Goal: Task Accomplishment & Management: Manage account settings

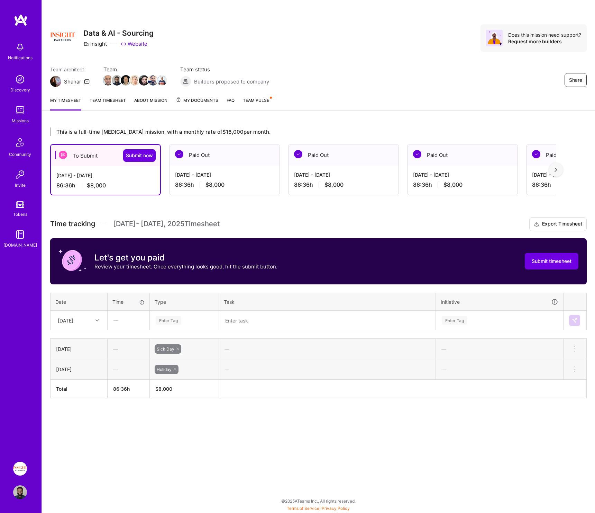
click at [212, 184] on span "$8,000" at bounding box center [215, 184] width 19 height 7
click at [218, 175] on div "[DATE] - [DATE]" at bounding box center [224, 174] width 99 height 7
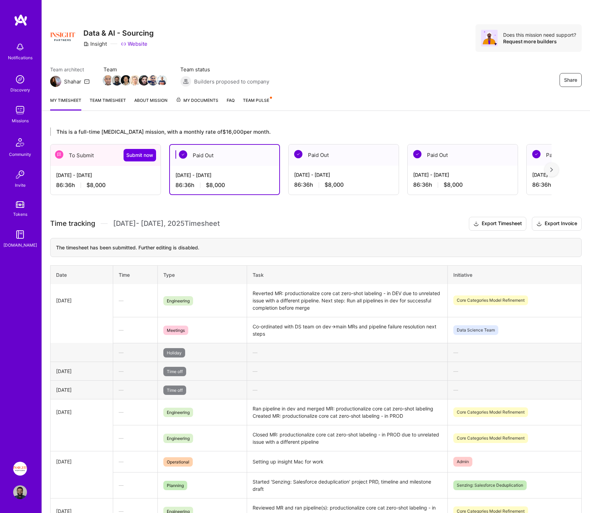
scroll to position [148, 0]
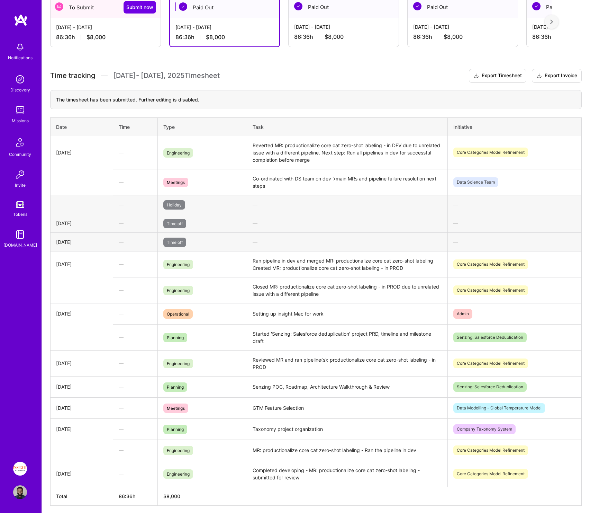
click at [88, 40] on span "$8,000" at bounding box center [96, 37] width 19 height 7
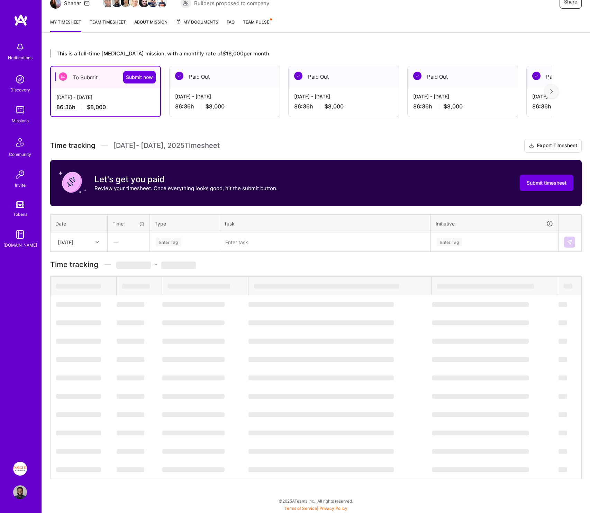
scroll to position [0, 0]
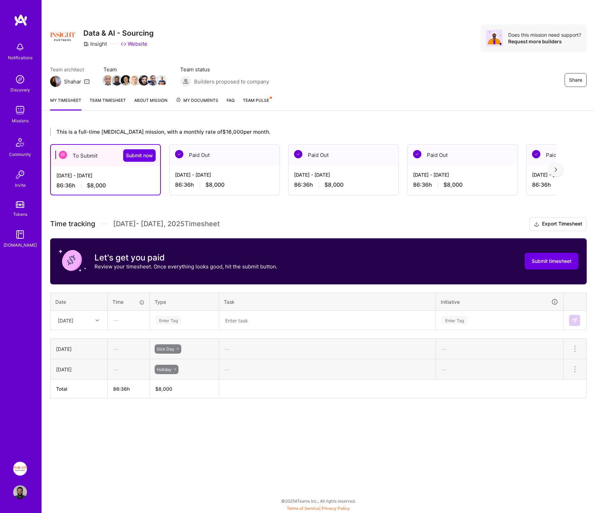
click at [226, 160] on div "Paid Out" at bounding box center [225, 154] width 110 height 21
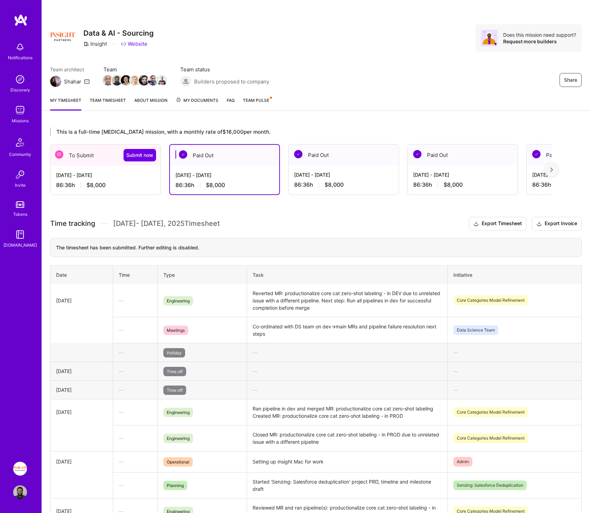
click at [317, 259] on td "Reverted MR: productionalize core cat zero-shot labeling - in DEV due to unrela…" at bounding box center [347, 300] width 201 height 33
drag, startPoint x: 301, startPoint y: 301, endPoint x: 447, endPoint y: 302, distance: 145.7
click at [317, 259] on td "Reverted MR: productionalize core cat zero-shot labeling - in DEV due to unrela…" at bounding box center [347, 300] width 201 height 33
copy td "Run all pipelines in dev for successful completion before merge"
click at [129, 180] on div "[DATE] - [DATE] 86:36 h $8,000" at bounding box center [106, 180] width 110 height 28
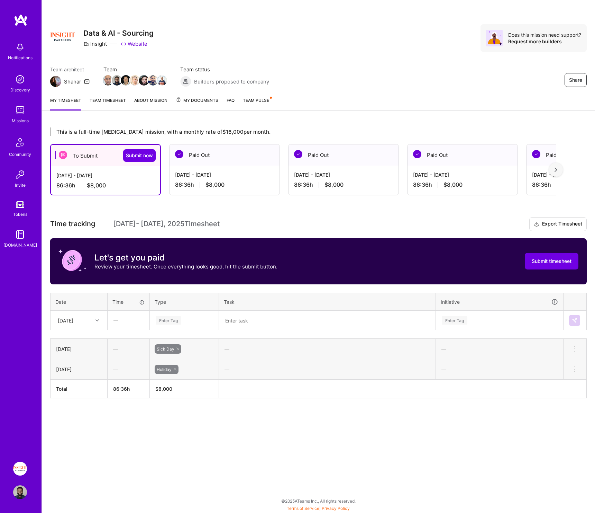
click at [194, 196] on div "This is a full-time [MEDICAL_DATA] mission, with a monthly rate of $16,000 per …" at bounding box center [318, 275] width 553 height 313
click at [270, 259] on textarea at bounding box center [327, 320] width 215 height 18
paste textarea "Run all pipelines in dev for successful completion before merge"
drag, startPoint x: 277, startPoint y: 321, endPoint x: 332, endPoint y: 350, distance: 62.7
click at [278, 259] on textarea "Run all pipelines in dev for successful completion before merge" at bounding box center [327, 320] width 215 height 18
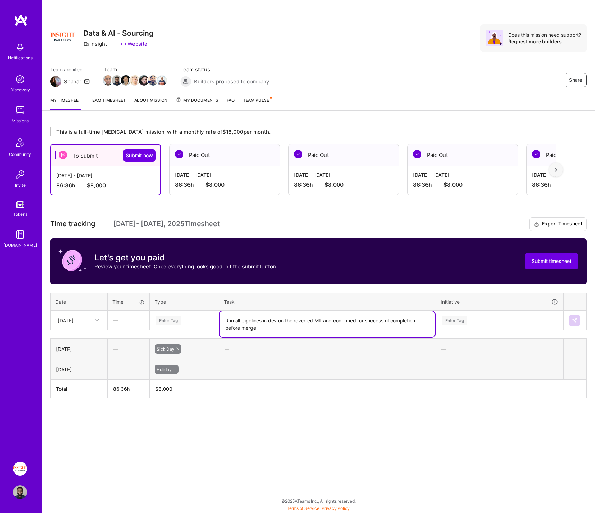
click at [317, 259] on textarea "Run all pipelines in dev on the reverted MR and confirmed for successful comple…" at bounding box center [327, 324] width 215 height 26
drag, startPoint x: 361, startPoint y: 321, endPoint x: 420, endPoint y: 318, distance: 58.6
click at [317, 259] on textarea "Run all pipelines in dev on the reverted MR and confirmed successful completion…" at bounding box center [327, 324] width 215 height 26
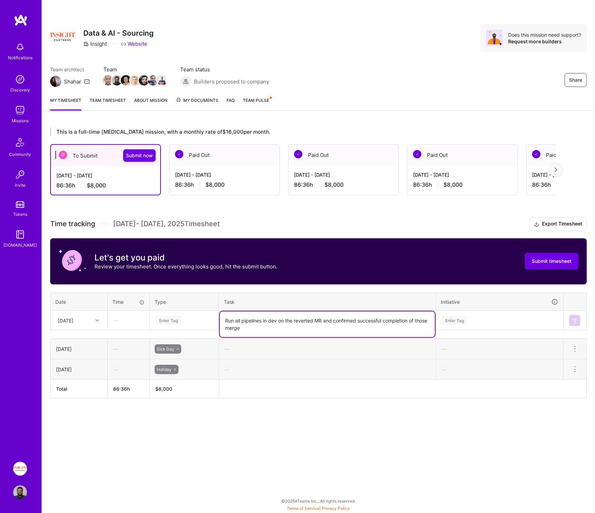
click at [267, 259] on textarea "Run all pipelines in dev on the reverted MR and confirmed successful completion…" at bounding box center [327, 324] width 215 height 26
drag, startPoint x: 282, startPoint y: 326, endPoint x: 240, endPoint y: 328, distance: 42.3
click at [240, 259] on textarea "Run all pipelines in dev on the reverted MR and confirmed successful completion…" at bounding box center [327, 324] width 215 height 26
type textarea "Run all pipelines in dev on the reverted MR and confirmed successful completion…"
click at [192, 259] on div "Enter Tag" at bounding box center [184, 320] width 68 height 18
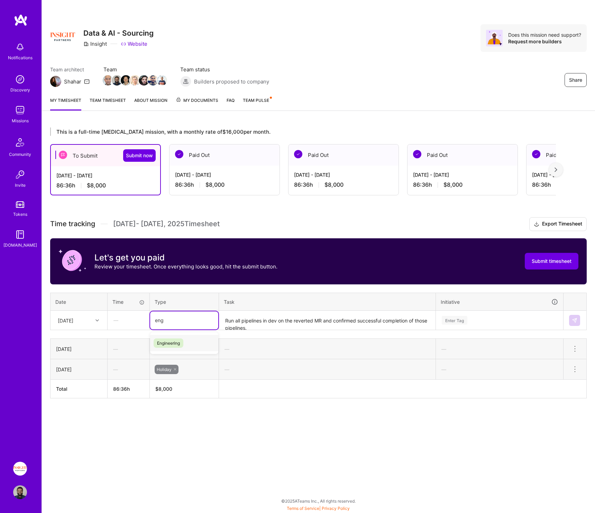
type input "engi"
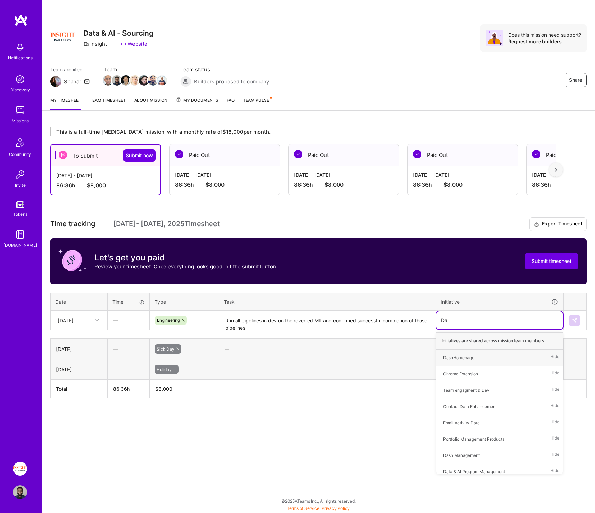
type input "D"
type input "core"
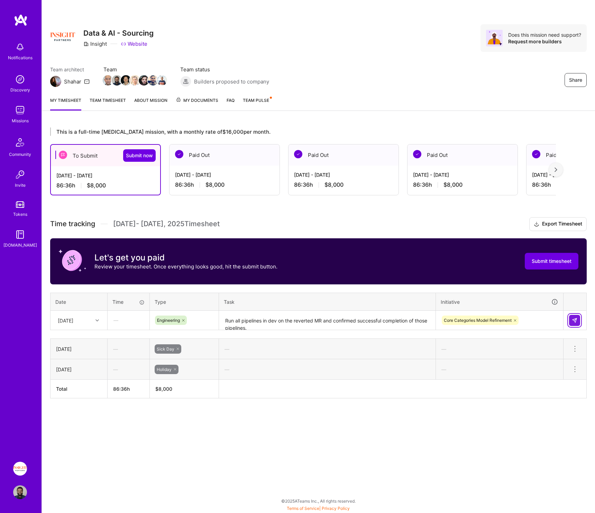
click at [317, 259] on button at bounding box center [574, 320] width 11 height 11
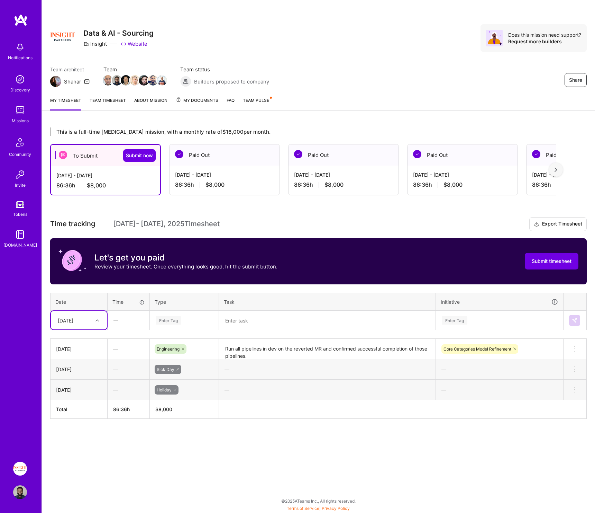
click at [90, 259] on div "[DATE]" at bounding box center [79, 320] width 56 height 18
click at [189, 259] on div "This is a full-time [MEDICAL_DATA] mission, with a monthly rate of $16,000 per …" at bounding box center [318, 285] width 553 height 333
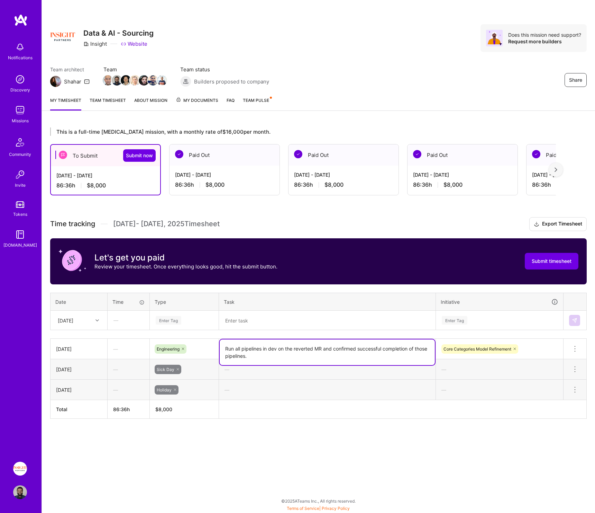
click at [317, 259] on textarea "Run all pipelines in dev on the reverted MR and confirmed successful completion…" at bounding box center [327, 352] width 215 height 26
click at [317, 259] on icon at bounding box center [575, 348] width 8 height 8
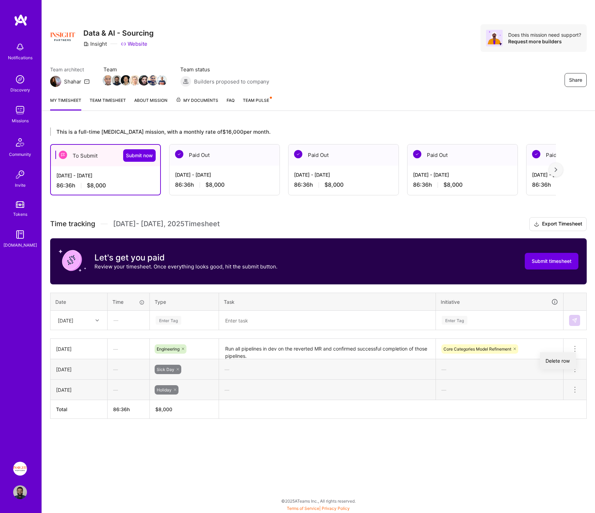
click at [317, 259] on button "Delete row" at bounding box center [558, 360] width 36 height 17
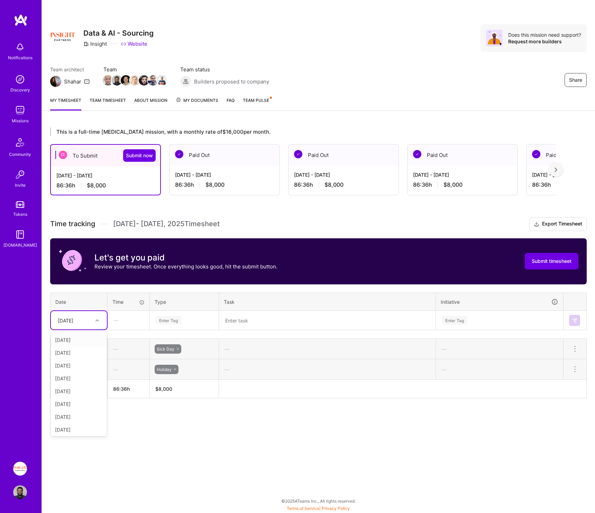
click at [73, 259] on div "[DATE]" at bounding box center [66, 319] width 16 height 7
click at [72, 259] on div "[DATE]" at bounding box center [79, 352] width 56 height 13
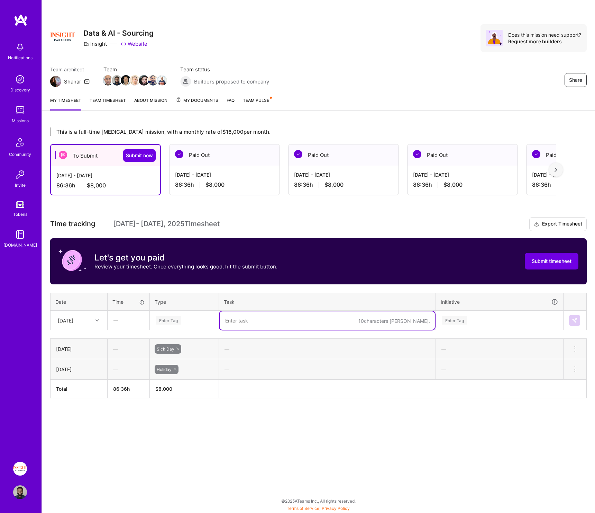
click at [242, 259] on textarea at bounding box center [327, 320] width 215 height 18
paste textarea "Run all pipelines in dev on the reverted MR and confirmed successful completion…"
type textarea "Run all pipelines in dev on the reverted MR and confirmed successful completion…"
click at [192, 259] on div "Enter Tag" at bounding box center [184, 320] width 58 height 9
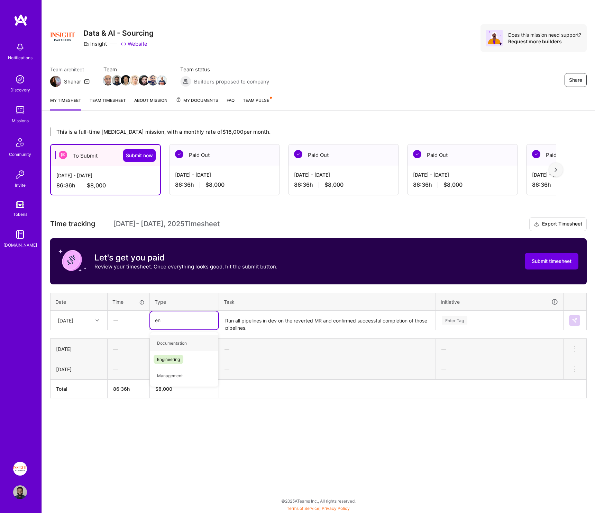
type input "eng"
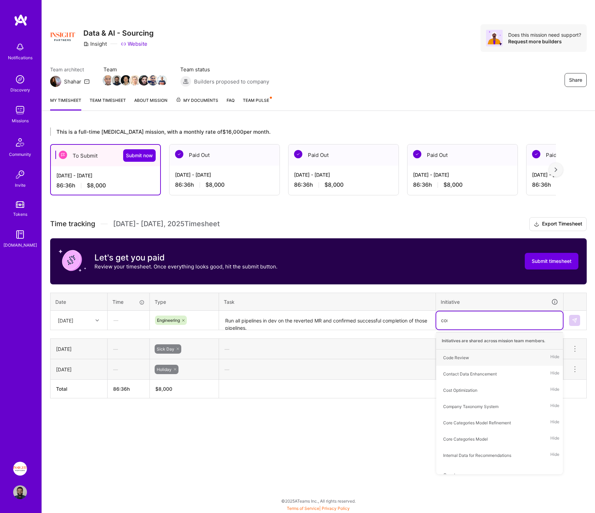
type input "core"
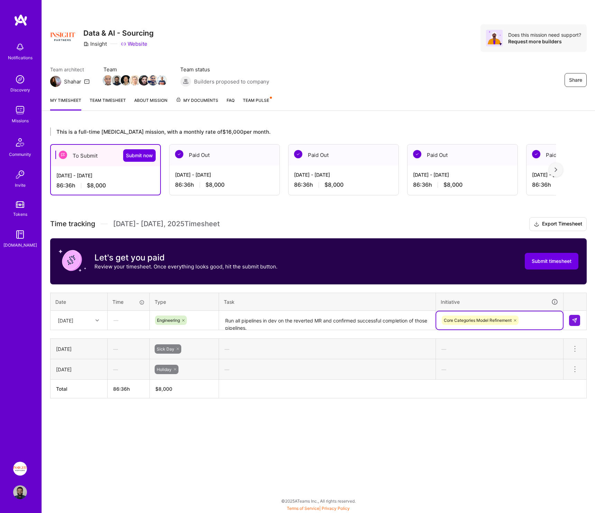
click at [317, 259] on td at bounding box center [575, 319] width 23 height 19
click at [317, 259] on button at bounding box center [574, 320] width 11 height 11
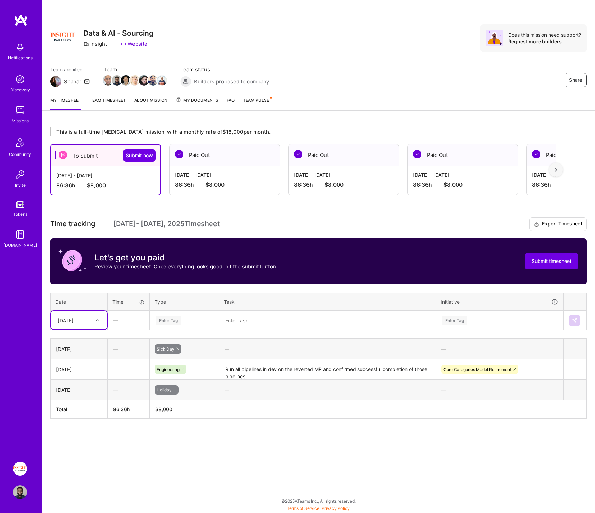
click at [68, 259] on div "[DATE]" at bounding box center [66, 319] width 16 height 7
click at [74, 259] on div "[DATE]" at bounding box center [79, 352] width 56 height 13
click at [206, 259] on div "Enter Tag" at bounding box center [184, 320] width 58 height 9
type input "eng"
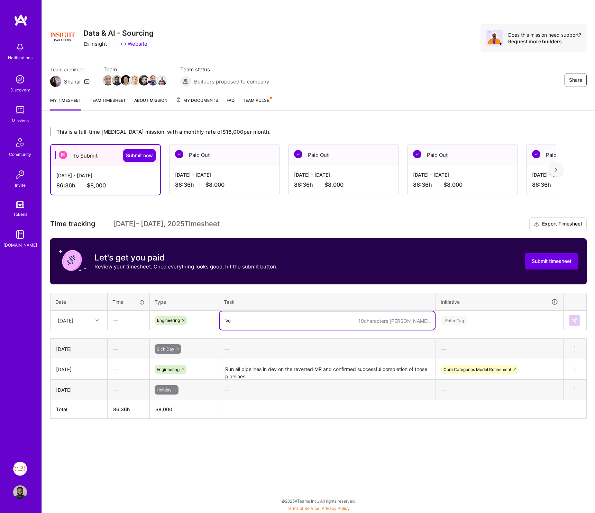
type textarea "V"
type textarea "Tested, verified, and merged the dev MR successfully."
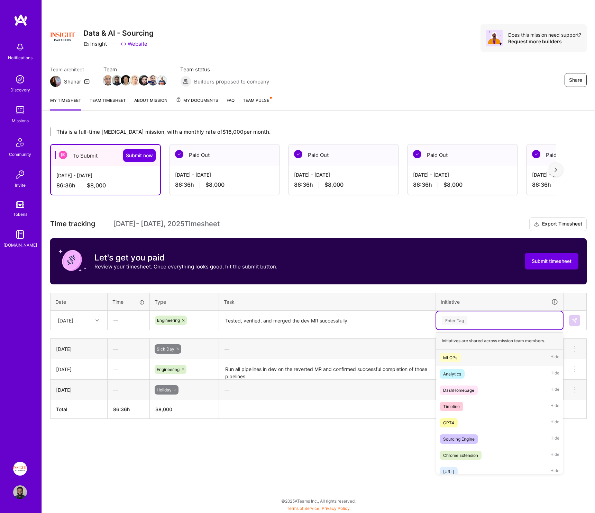
click at [317, 259] on div "Enter Tag" at bounding box center [499, 320] width 127 height 18
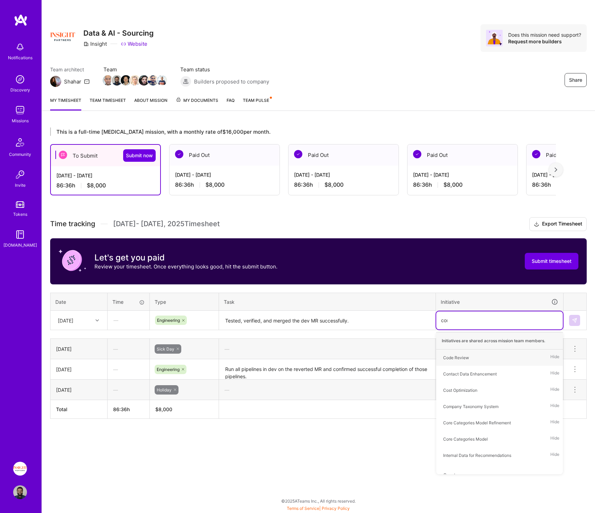
type input "core"
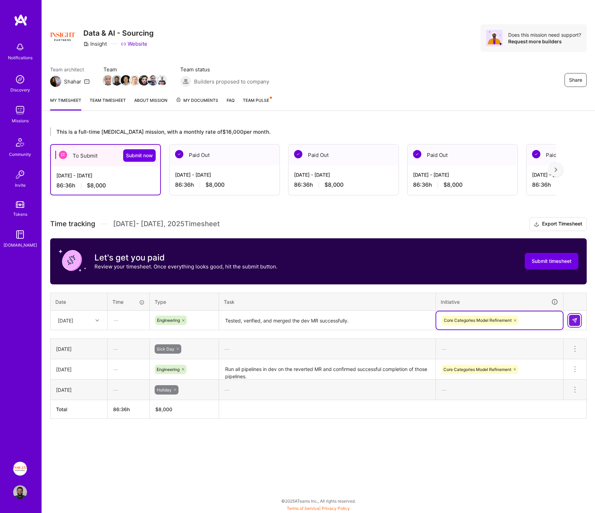
click at [317, 259] on button at bounding box center [574, 320] width 11 height 11
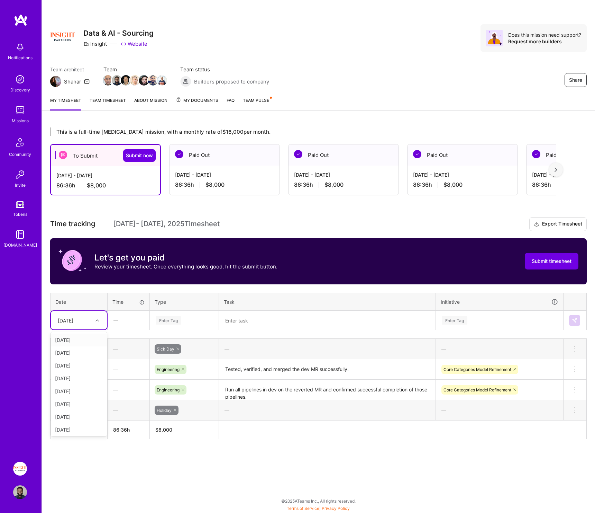
click at [73, 259] on div "[DATE]" at bounding box center [66, 319] width 16 height 7
click at [71, 259] on div "[DATE]" at bounding box center [79, 365] width 56 height 13
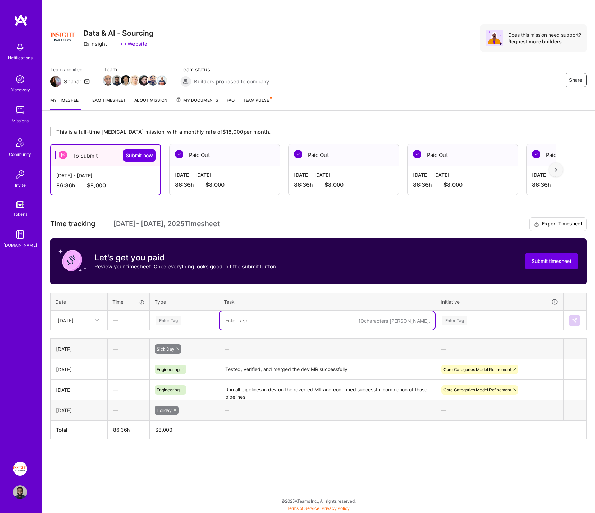
click at [247, 259] on textarea at bounding box center [327, 320] width 215 height 18
click at [302, 259] on textarea "Reviewed internal documentation from sensing POC" at bounding box center [327, 320] width 215 height 18
click at [317, 259] on textarea "Reviewed internal documentation related to project from sensing POC" at bounding box center [327, 320] width 215 height 18
click at [317, 259] on textarea "Reviewed internal documentation related to project sensing POC" at bounding box center [327, 320] width 215 height 18
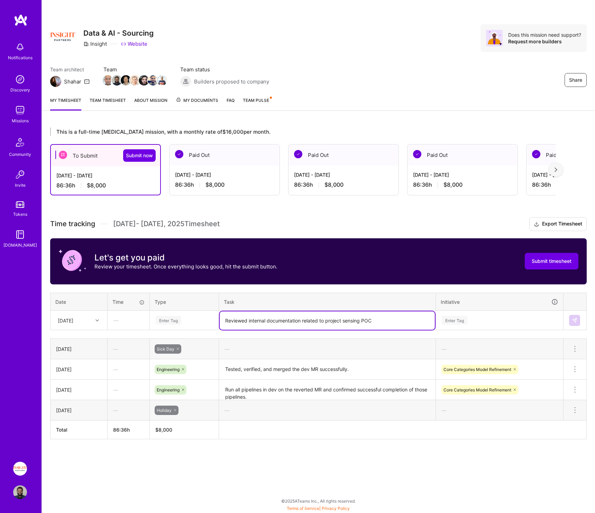
click at [301, 259] on textarea "Reviewed internal documentation related to project sensing POC" at bounding box center [327, 320] width 215 height 18
type textarea "Reviewed internal documentation and findings related to project sensing POC"
click at [317, 259] on div "Enter Tag" at bounding box center [455, 320] width 26 height 11
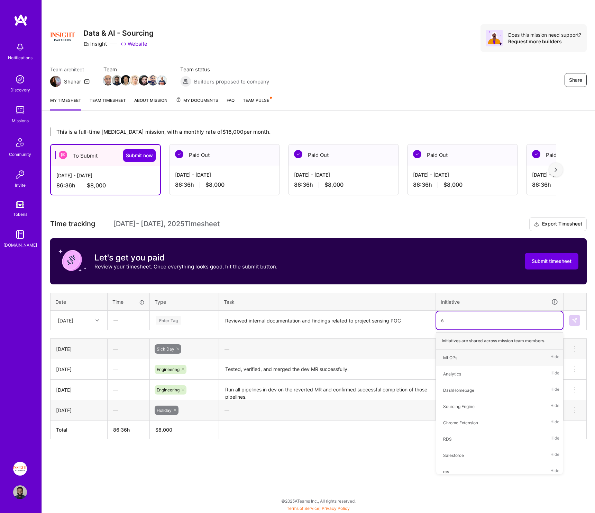
type input "sen"
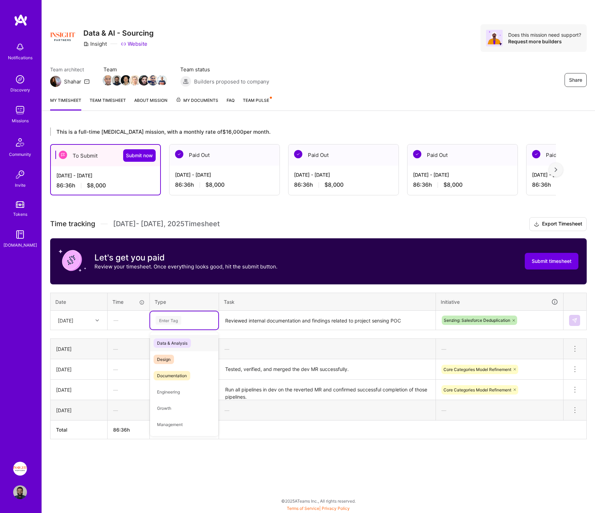
type input "d"
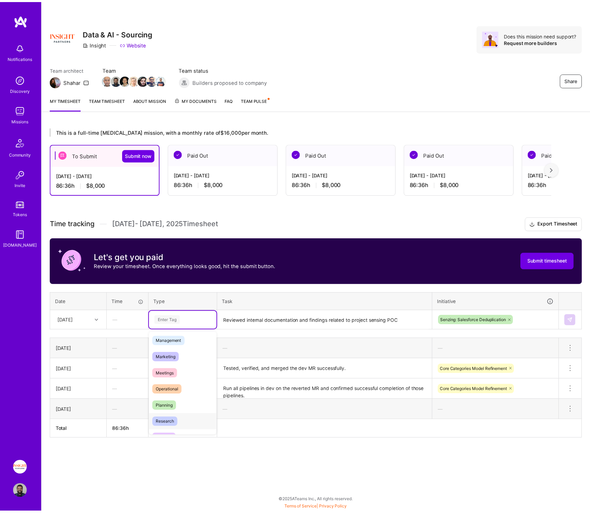
scroll to position [99, 0]
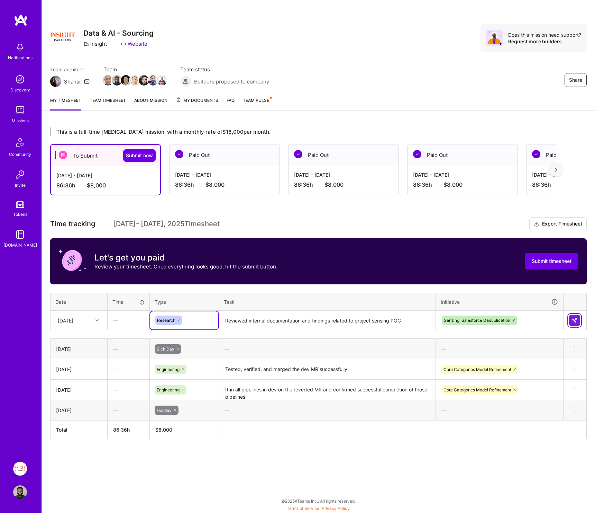
click at [317, 259] on img at bounding box center [575, 320] width 6 height 6
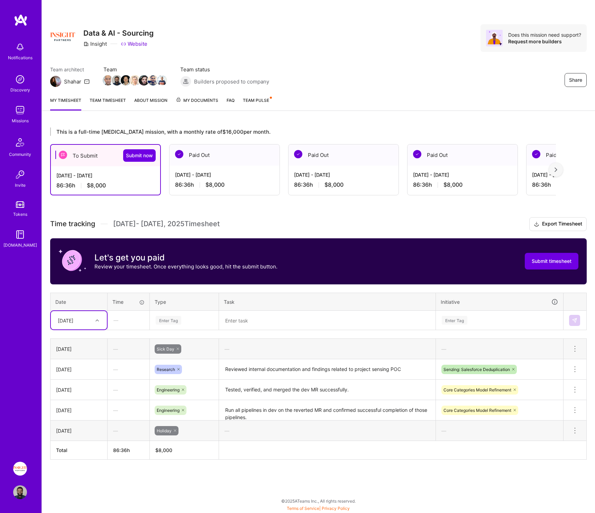
click at [73, 259] on div "[DATE]" at bounding box center [66, 319] width 16 height 7
click at [71, 259] on div "[DATE]" at bounding box center [79, 378] width 56 height 13
click at [251, 188] on div "86:36 h $8,000" at bounding box center [224, 184] width 99 height 7
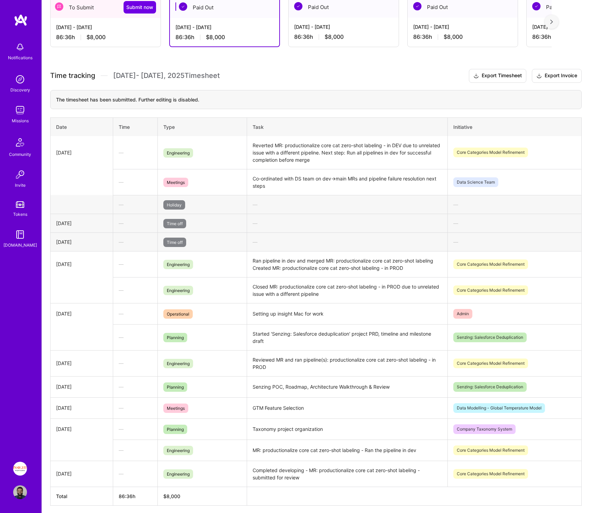
scroll to position [0, 0]
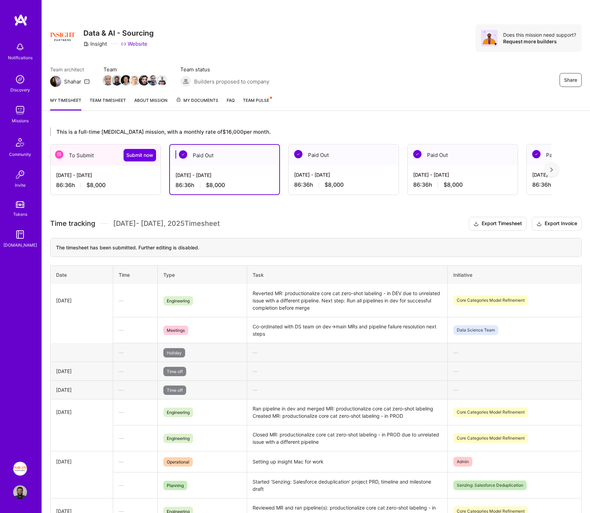
click at [118, 156] on div "To Submit Submit now" at bounding box center [106, 154] width 110 height 21
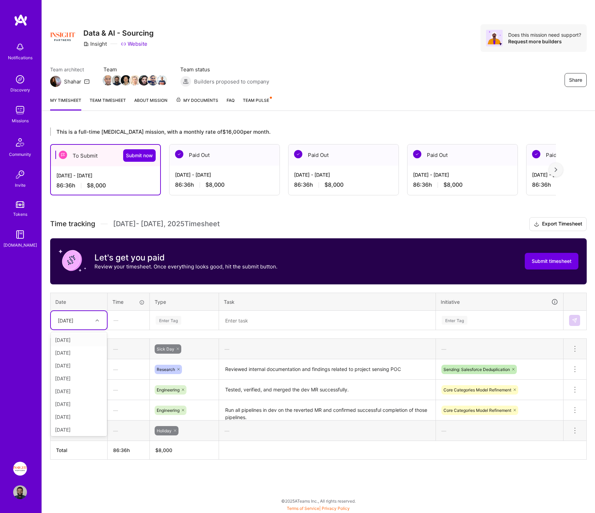
click at [73, 259] on div "[DATE]" at bounding box center [66, 319] width 16 height 7
click at [72, 259] on div "[DATE]" at bounding box center [79, 390] width 56 height 13
click at [253, 259] on th "Task" at bounding box center [327, 301] width 217 height 18
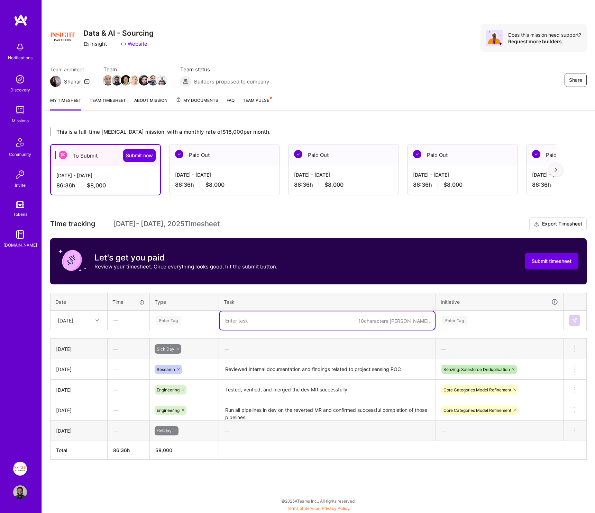
click at [252, 259] on textarea at bounding box center [327, 320] width 215 height 18
type textarea "´"
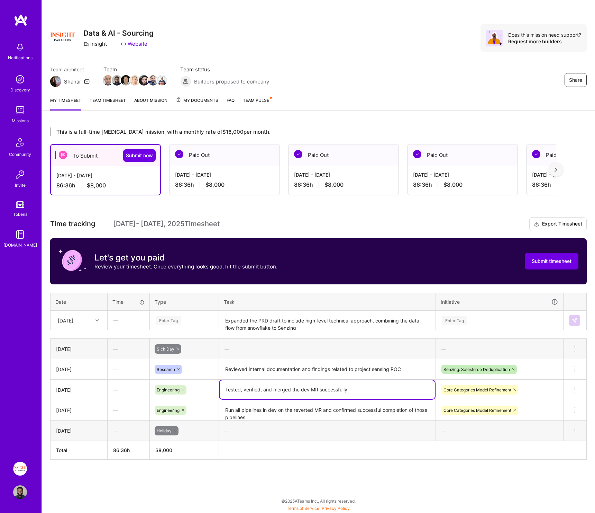
click at [317, 259] on textarea "Tested, verified, and merged the dev MR successfully." at bounding box center [327, 389] width 215 height 19
click at [80, 259] on div "[DATE]" at bounding box center [73, 319] width 38 height 11
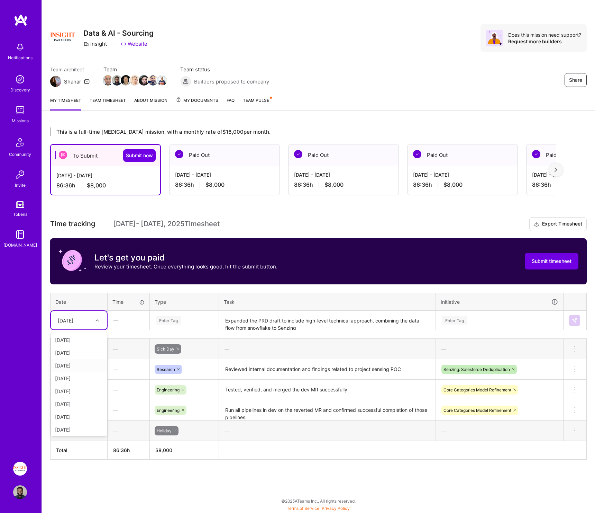
click at [76, 259] on div "[DATE]" at bounding box center [79, 365] width 56 height 13
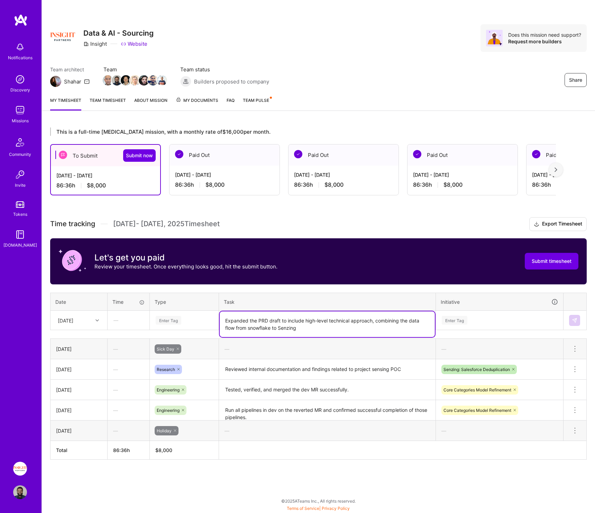
click at [289, 259] on textarea "Expanded the PRD draft to include high-level technical approach, combining the …" at bounding box center [327, 324] width 215 height 26
type textarea "Reviewed the final report and the output from the completed Senzing POC to full…"
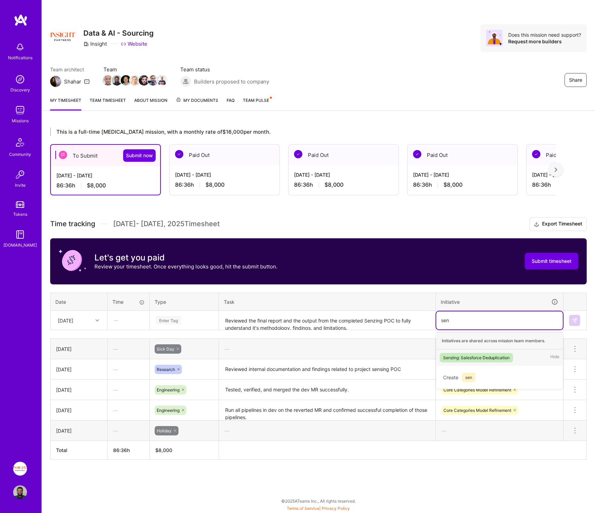
type input "sen"
type input "senz"
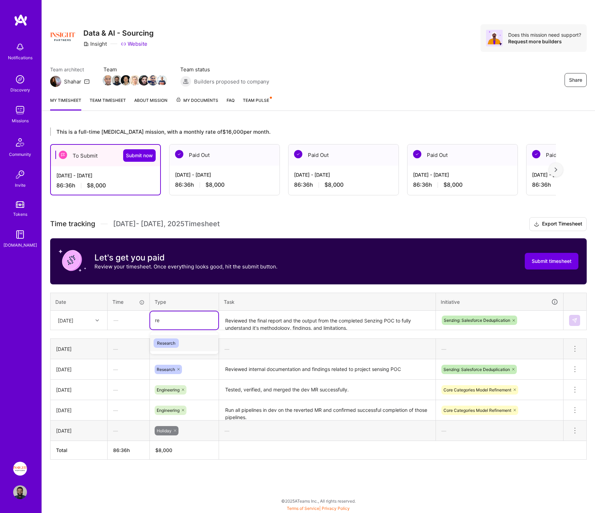
type input "res"
click at [317, 259] on td "Senzing: Salesforce Deduplication" at bounding box center [500, 319] width 128 height 19
click at [317, 259] on img at bounding box center [575, 320] width 6 height 6
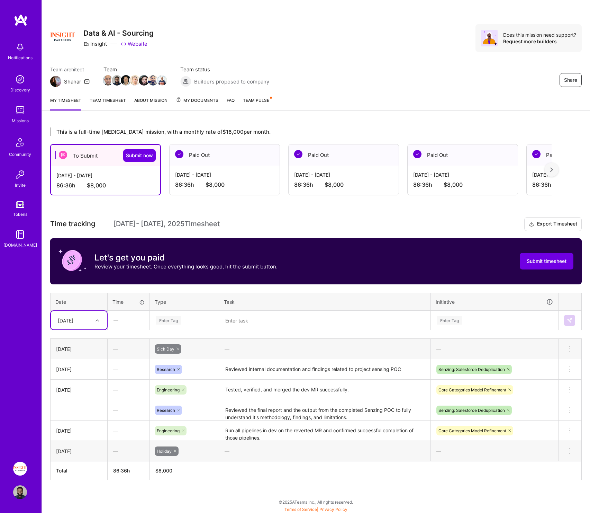
scroll to position [1, 0]
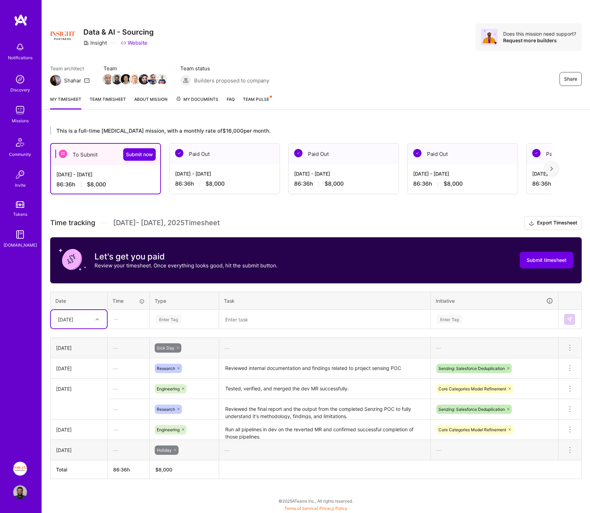
click at [237, 259] on textarea "Reviewed internal documentation and findings related to project sensing POC" at bounding box center [325, 368] width 210 height 19
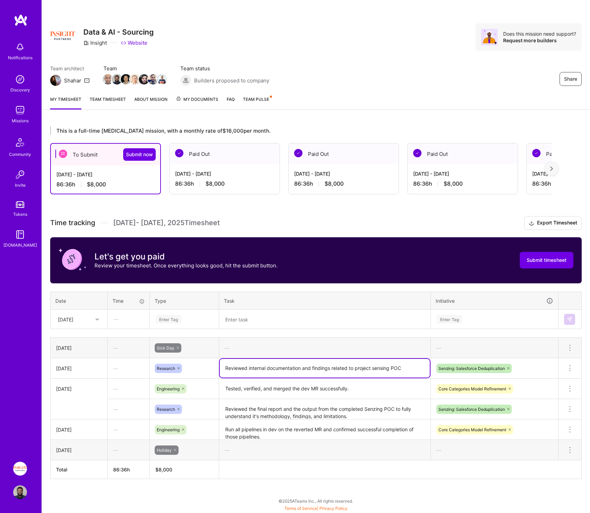
click at [237, 259] on textarea "Reviewed internal documentation and findings related to project sensing POC" at bounding box center [325, 368] width 210 height 19
type textarea "Continued drafting the PRD for the production-level salesforce deduplication pr…"
click at [268, 259] on textarea at bounding box center [325, 319] width 210 height 18
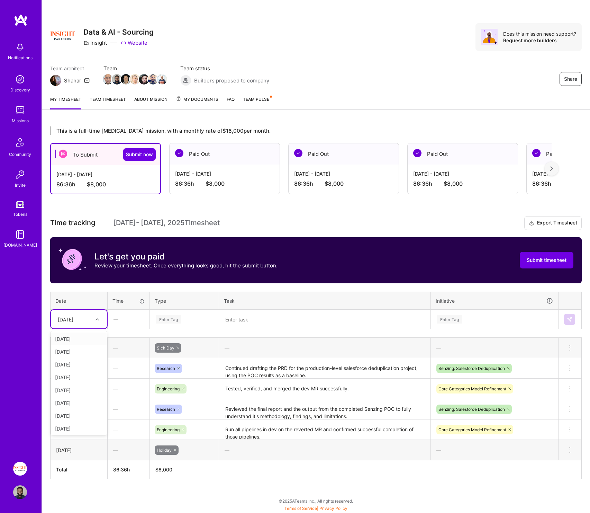
click at [73, 259] on div "[DATE]" at bounding box center [66, 318] width 16 height 7
click at [80, 259] on div "[DATE]" at bounding box center [79, 377] width 56 height 13
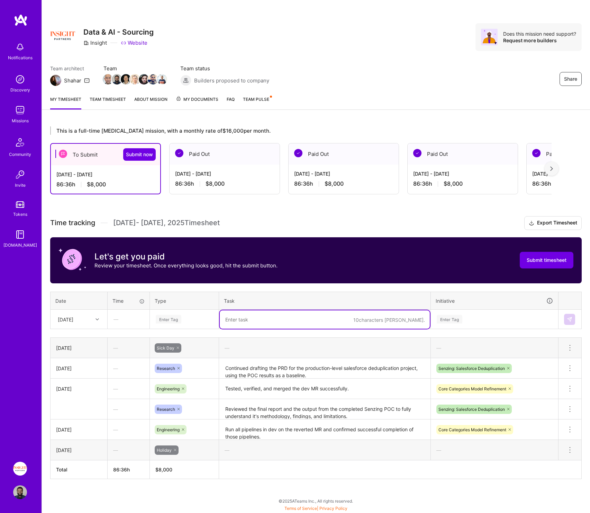
click at [239, 259] on textarea at bounding box center [325, 319] width 210 height 18
type textarea "H"
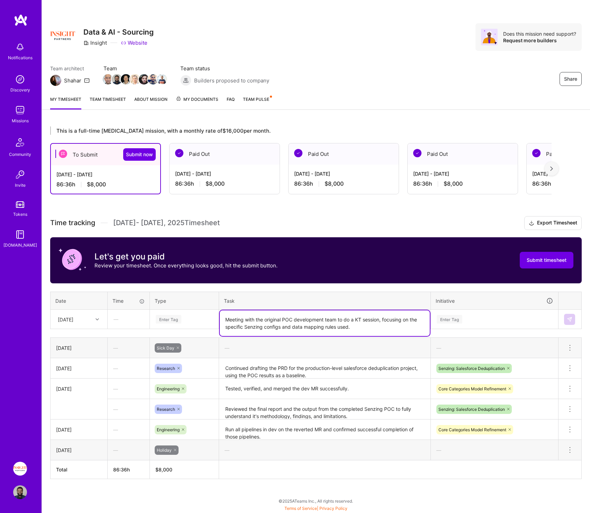
type textarea "Meeting with the original POC development team to do a KT session, focusing on …"
click at [317, 259] on div "Enter Tag" at bounding box center [494, 319] width 117 height 9
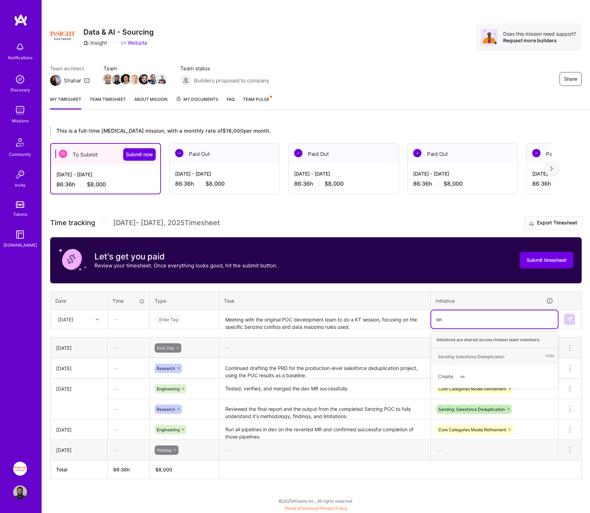
type input "senz"
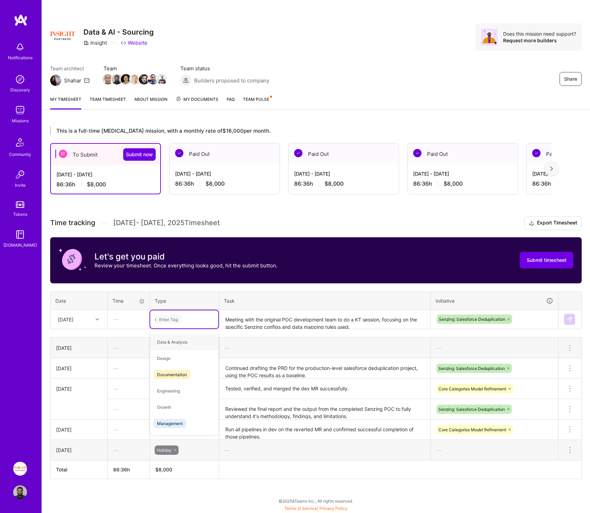
type input "me"
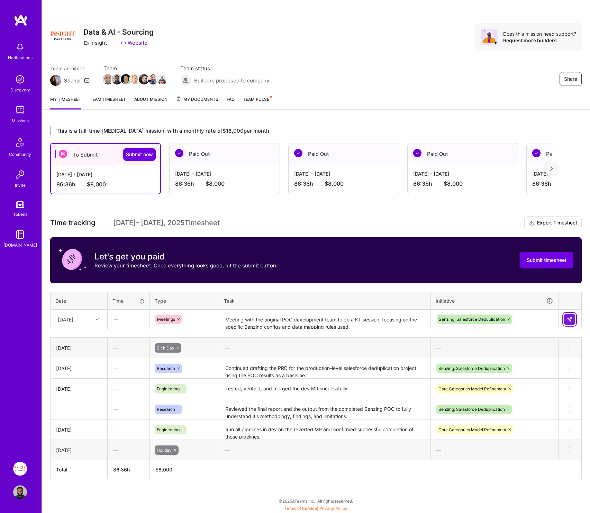
click at [317, 259] on img at bounding box center [570, 319] width 6 height 6
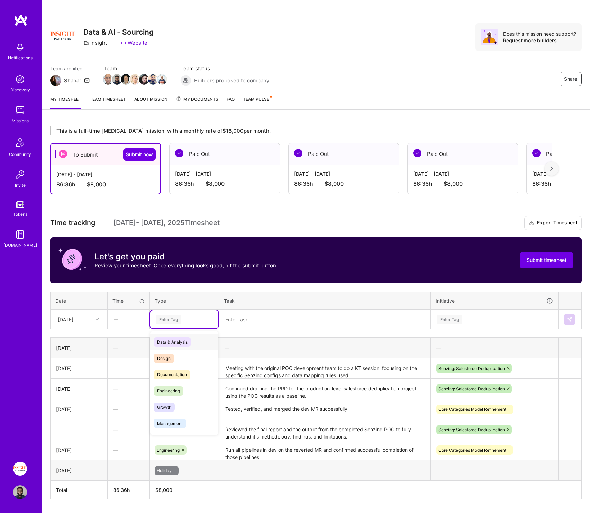
click at [200, 259] on div "Enter Tag" at bounding box center [184, 319] width 58 height 9
type input "op"
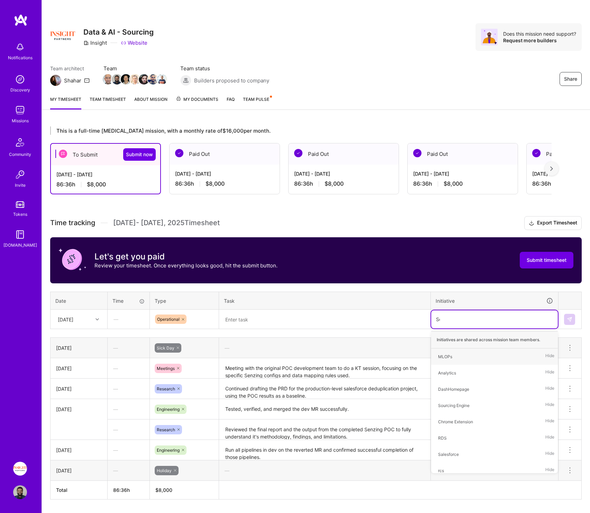
type input "Sen"
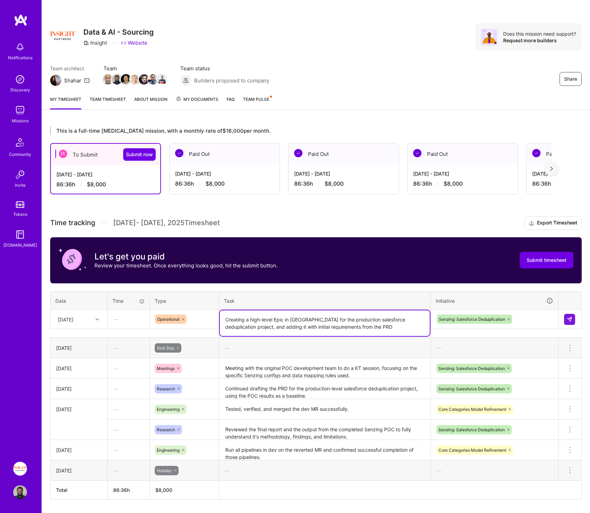
type textarea "Creating a high-level Epic in [GEOGRAPHIC_DATA] for the production salesforce d…"
click at [317, 259] on td at bounding box center [570, 318] width 23 height 19
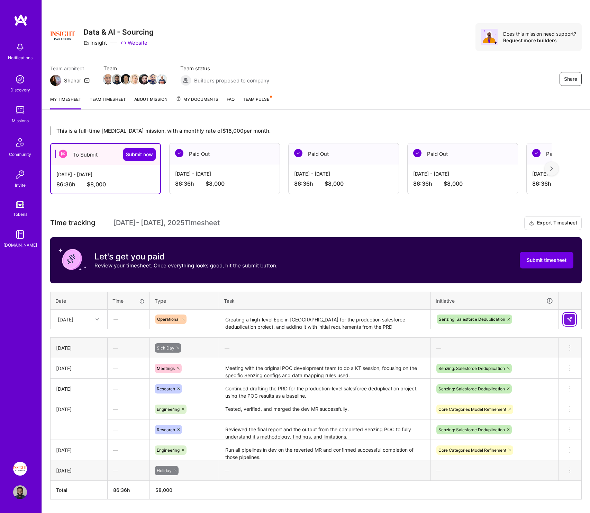
click at [317, 259] on img at bounding box center [570, 319] width 6 height 6
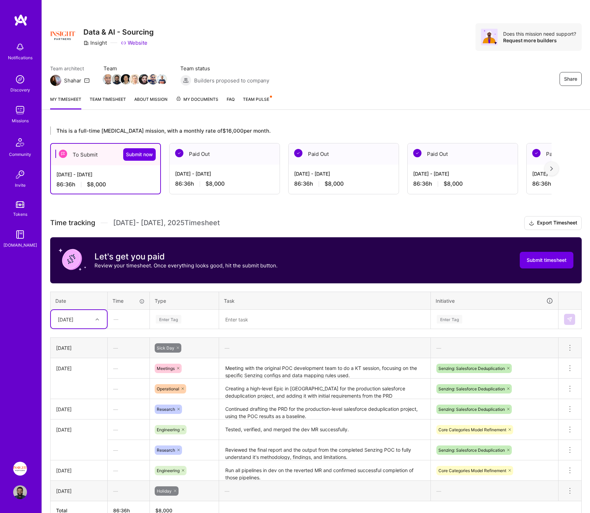
scroll to position [42, 0]
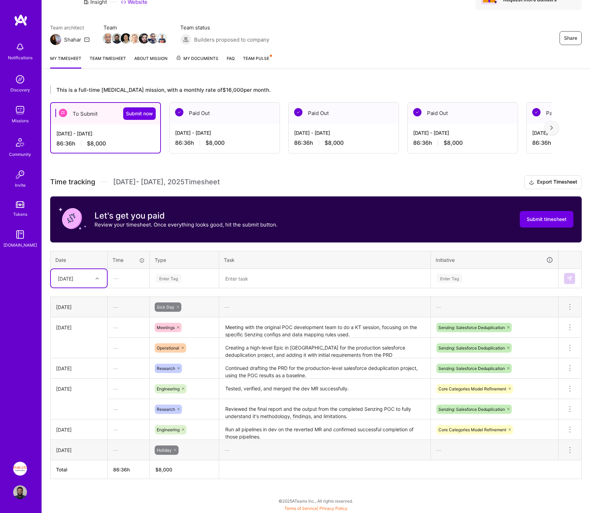
click at [95, 259] on div at bounding box center [98, 277] width 11 height 11
click at [79, 259] on div "[DATE]" at bounding box center [79, 374] width 56 height 13
click at [255, 259] on textarea at bounding box center [325, 278] width 210 height 18
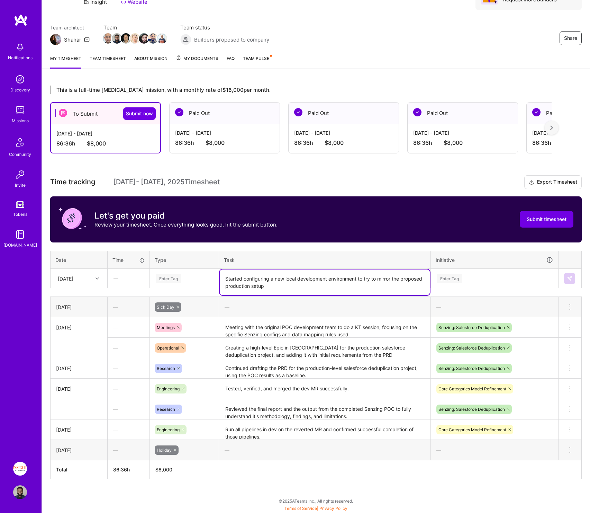
type textarea "Started configuring a new local development environment to try to mirror the pr…"
click at [165, 259] on div "Enter Tag" at bounding box center [169, 278] width 26 height 11
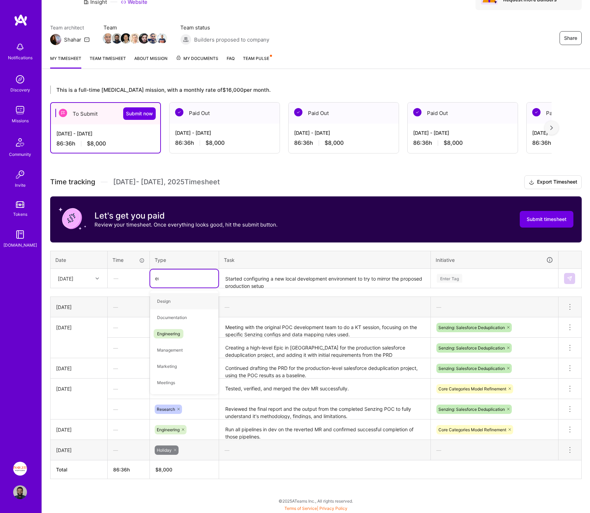
type input "eng"
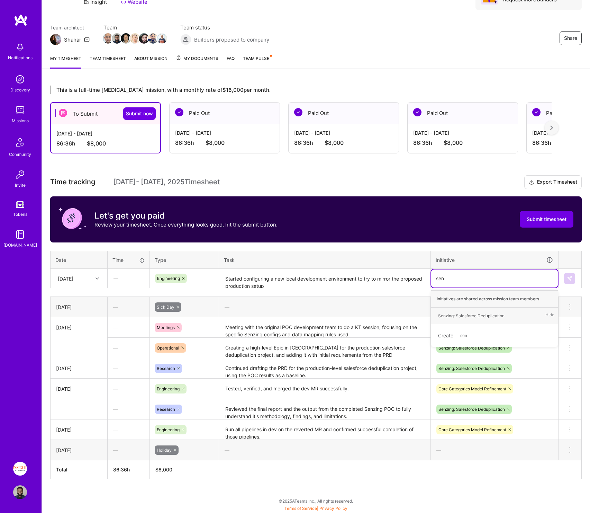
type input "senz"
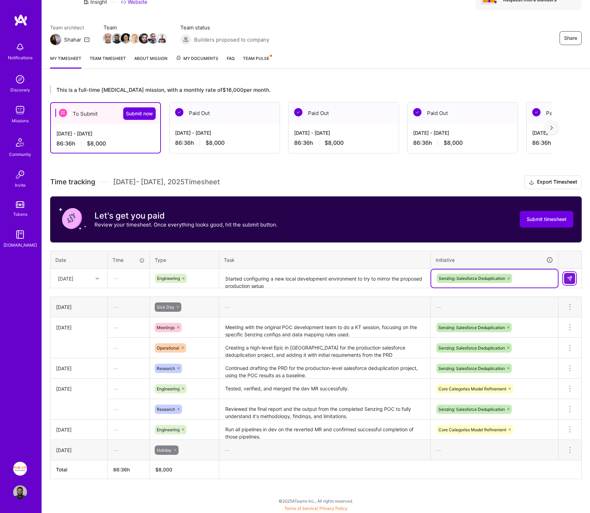
click at [317, 259] on img at bounding box center [570, 278] width 6 height 6
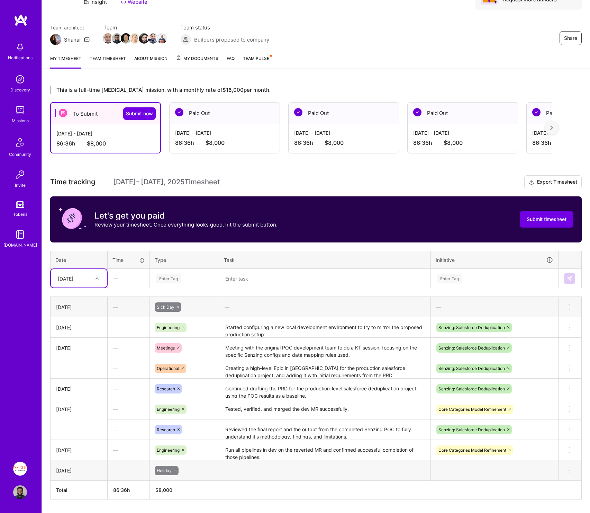
click at [65, 259] on div "[DATE]" at bounding box center [66, 277] width 16 height 7
click at [70, 259] on div "[DATE]" at bounding box center [79, 309] width 56 height 13
click at [311, 259] on textarea at bounding box center [325, 278] width 210 height 18
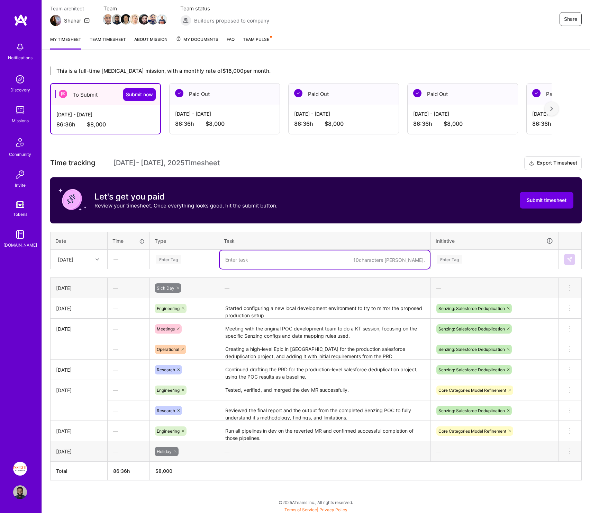
scroll to position [54, 0]
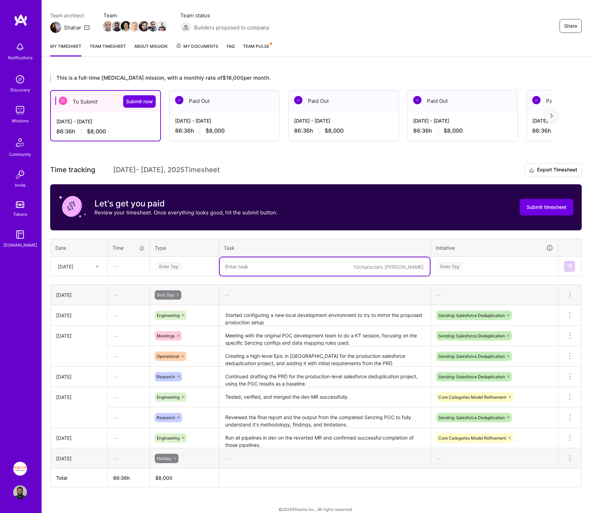
click at [199, 259] on div "Enter Tag" at bounding box center [184, 266] width 58 height 9
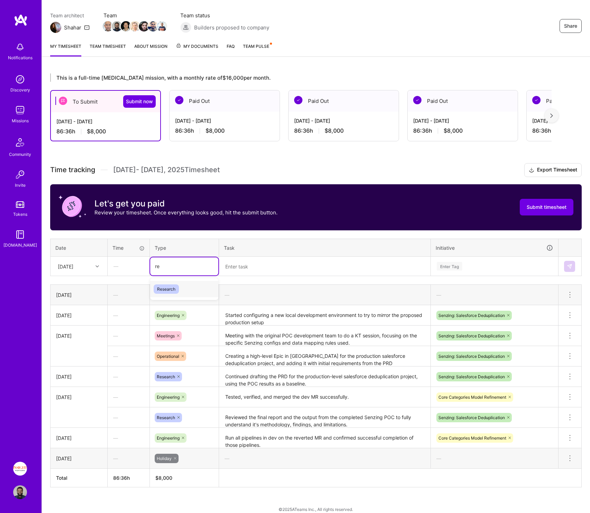
type input "re"
type input "rese"
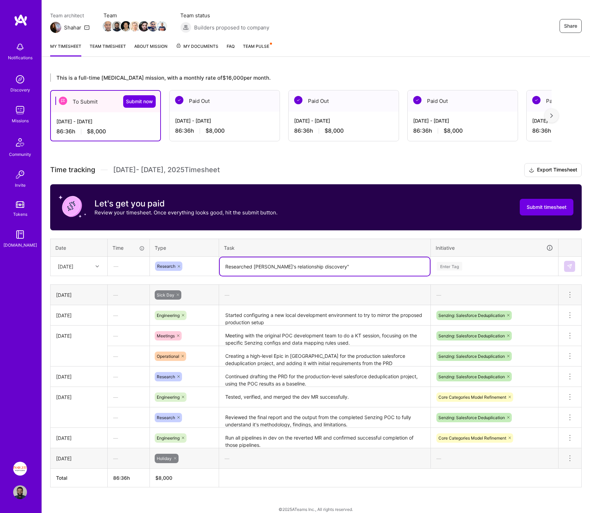
click at [278, 259] on textarea "Researched [PERSON_NAME]'s relationship discovery"" at bounding box center [325, 266] width 210 height 18
click at [317, 259] on textarea "Researched [PERSON_NAME]'s "relationship discovery"" at bounding box center [325, 266] width 210 height 18
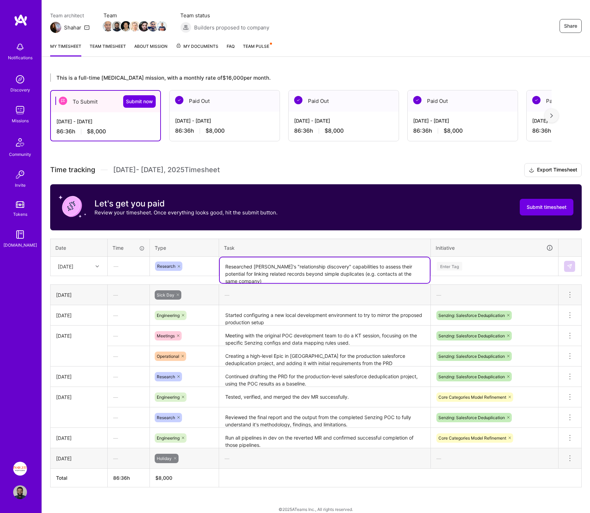
type textarea "Researched [PERSON_NAME]'s "relationship discovery" capabilities to assess thei…"
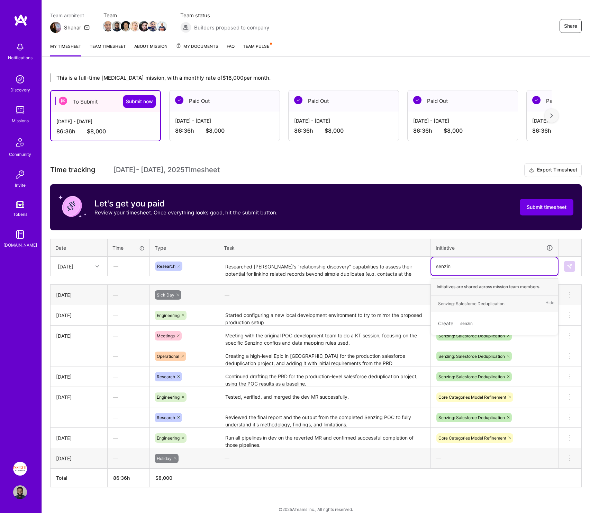
type input "senzing"
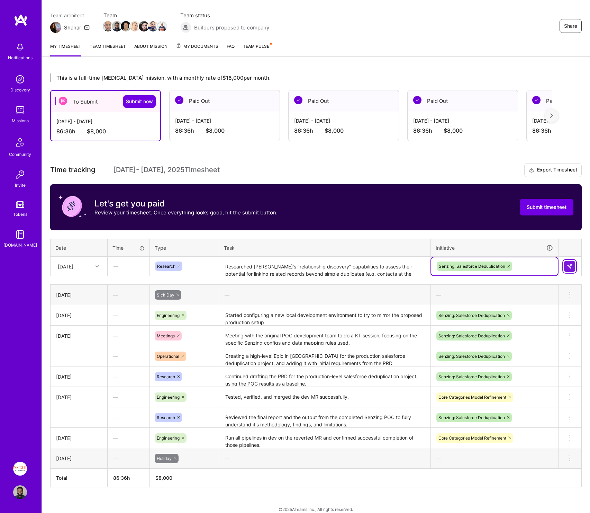
click at [317, 259] on button at bounding box center [569, 266] width 11 height 11
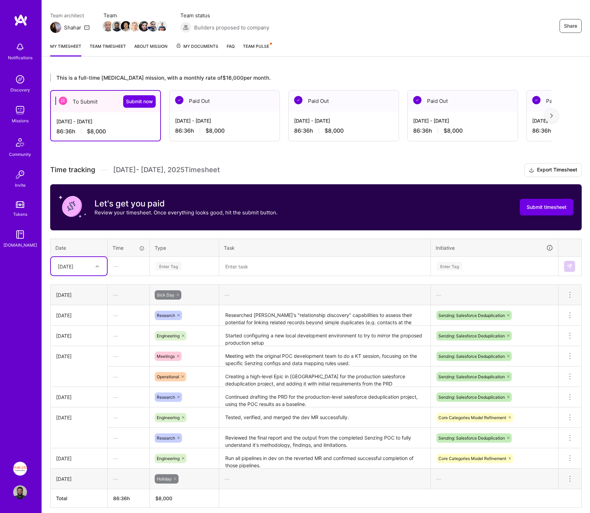
click at [80, 259] on div "[DATE]" at bounding box center [79, 266] width 56 height 18
click at [78, 259] on div "[DATE]" at bounding box center [79, 309] width 56 height 13
click at [262, 259] on table "Date Time Type Task Initiative option [DATE], selected. Select is focused ,type…" at bounding box center [316, 257] width 532 height 38
click at [246, 259] on textarea at bounding box center [325, 266] width 210 height 18
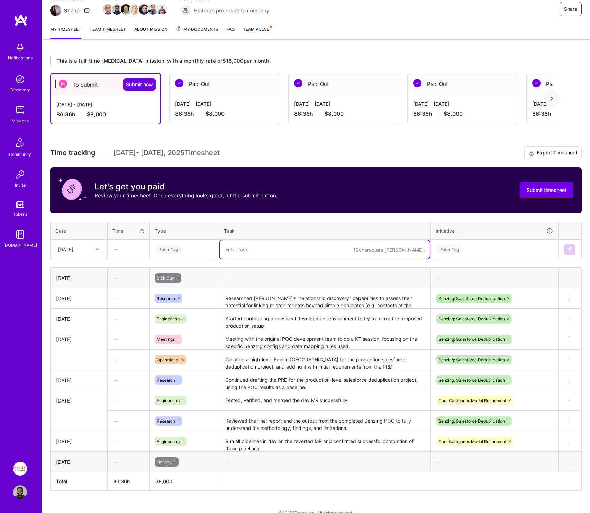
scroll to position [72, 0]
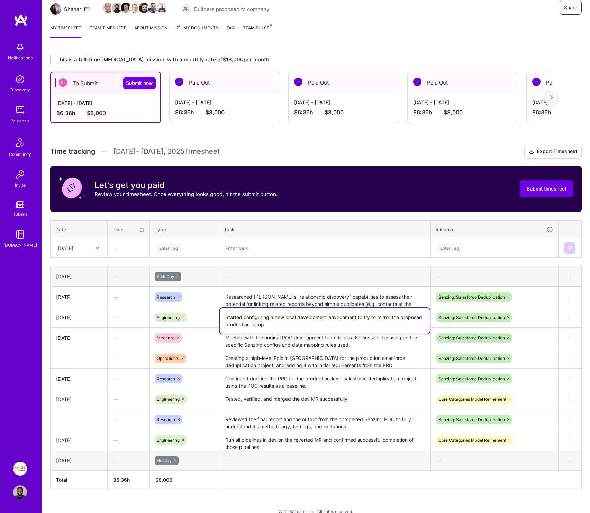
click at [317, 259] on textarea "Started configuring a new local development environment to try to mirror the pr…" at bounding box center [325, 321] width 210 height 26
drag, startPoint x: 363, startPoint y: 325, endPoint x: 359, endPoint y: 317, distance: 8.4
click at [317, 259] on textarea "Started configuring a new local development environment to try to mirror the pr…" at bounding box center [325, 321] width 210 height 26
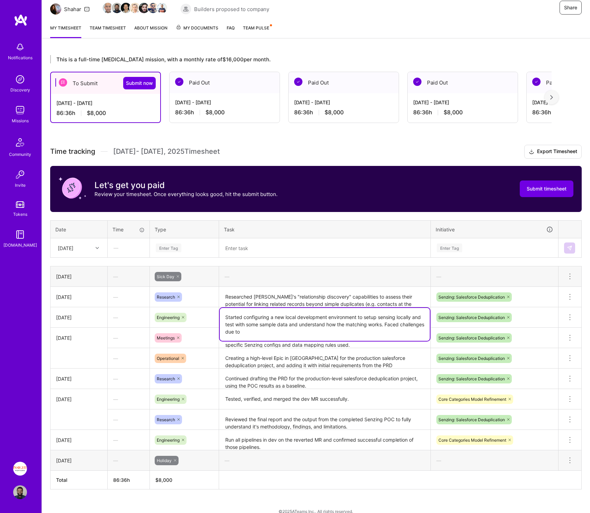
click at [279, 259] on textarea "Started configuring a new local development environment to setup sensing locall…" at bounding box center [325, 324] width 210 height 33
click at [258, 259] on textarea "Started configuring a new local development environment to setup sensing locall…" at bounding box center [325, 324] width 210 height 33
click at [263, 259] on textarea "Started configuring a new local development environment to setup sensing locall…" at bounding box center [325, 324] width 210 height 33
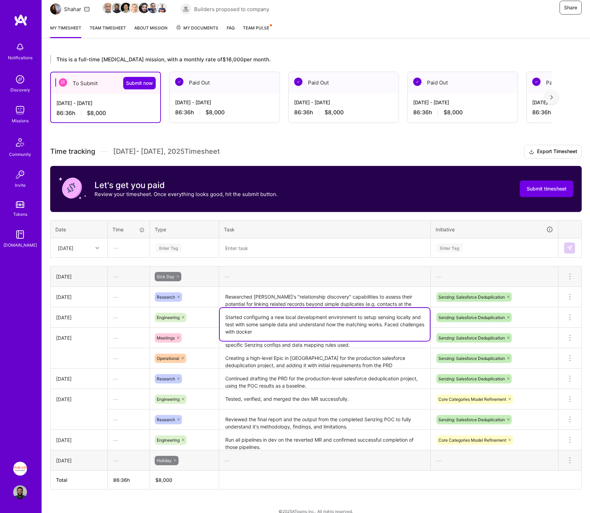
click at [291, 259] on textarea "Started configuring a new local development environment to setup sensing locall…" at bounding box center [325, 324] width 210 height 33
type textarea "Started configuring a new local development environment to setup sensing locall…"
click at [258, 259] on div "Time tracking [DATE] - [DATE] Timesheet Export Timesheet Let's get you paid Rev…" at bounding box center [316, 317] width 532 height 344
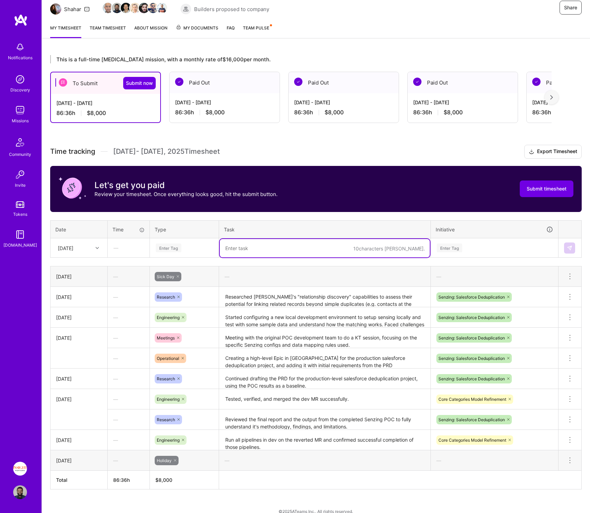
click at [256, 240] on textarea at bounding box center [325, 248] width 210 height 18
type textarea "Finalized the first draft of the PRD and shared it with key stakeholders for re…"
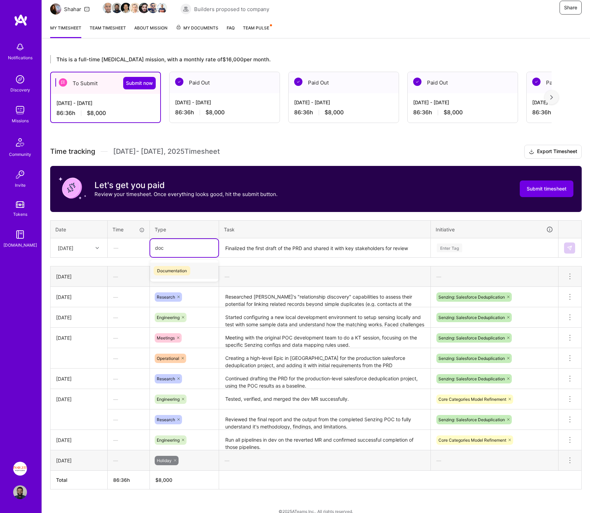
type input "doc"
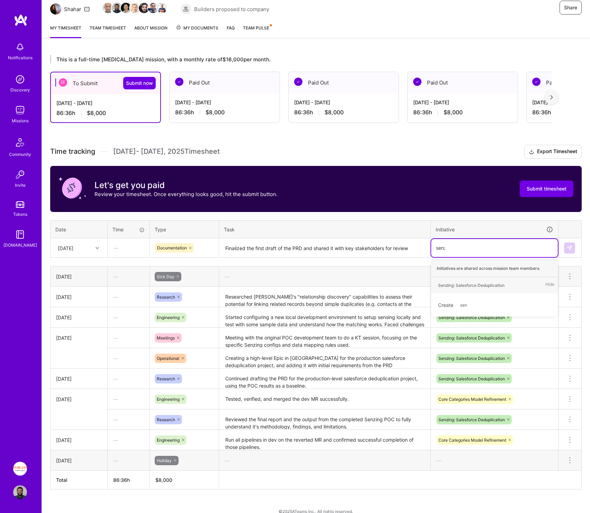
type input "senzin"
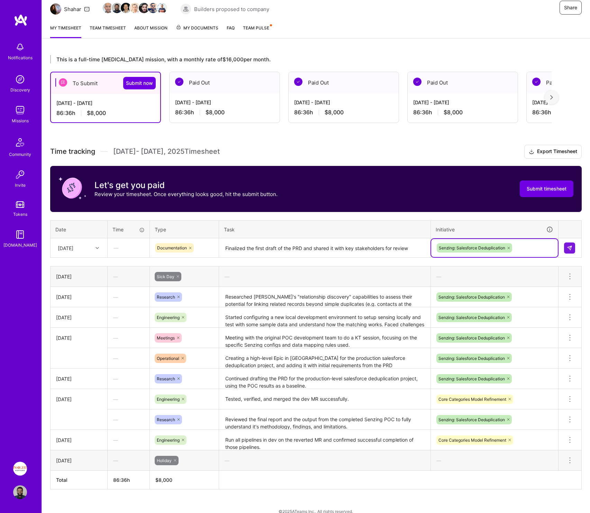
click at [317, 250] on td at bounding box center [570, 247] width 23 height 19
click at [317, 247] on img at bounding box center [570, 248] width 6 height 6
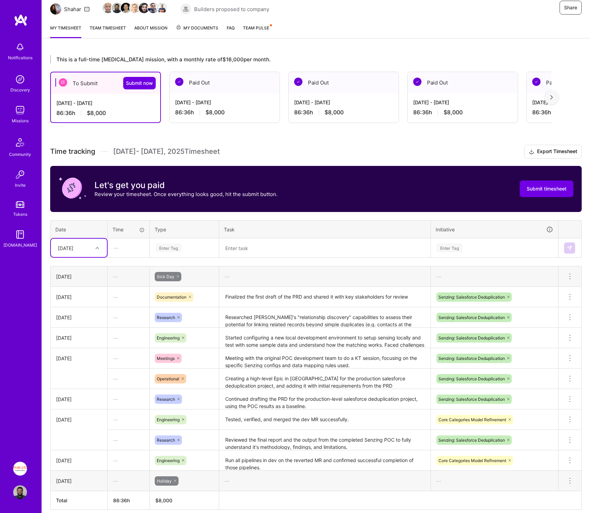
scroll to position [78, 0]
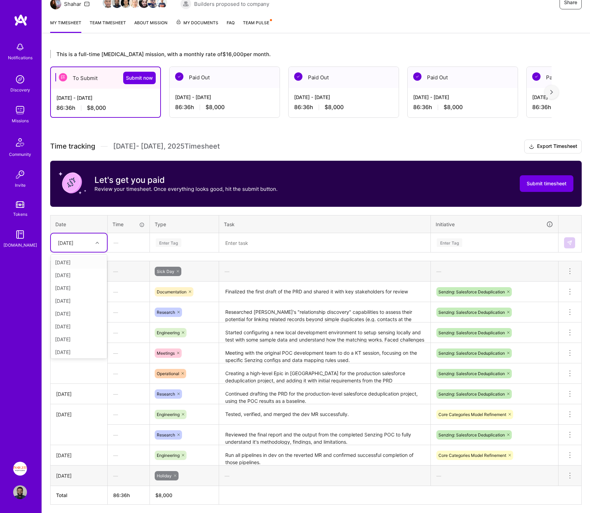
click at [73, 241] on div "[DATE]" at bounding box center [66, 242] width 16 height 7
click at [192, 251] on div "Enter Tag" at bounding box center [184, 243] width 68 height 18
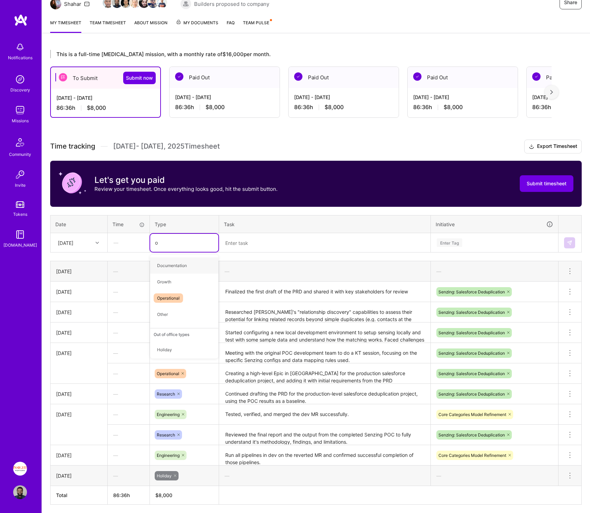
type input "op"
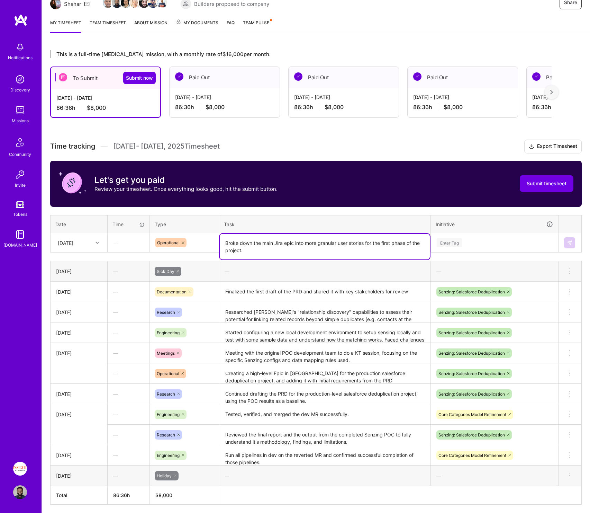
type textarea "Broke down the main Jira epic into more granular user stories for the first pha…"
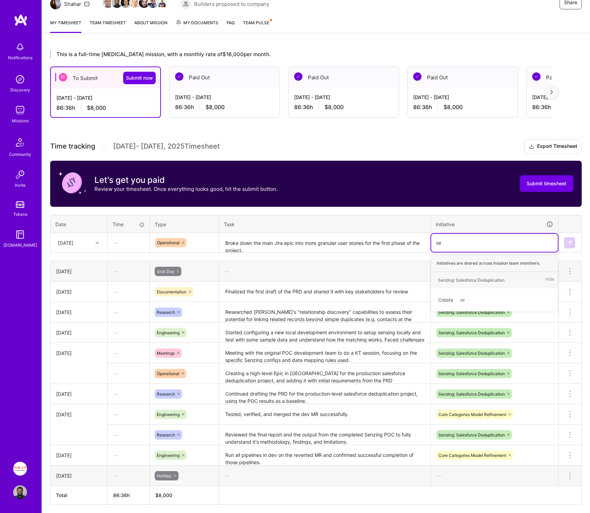
type input "sen"
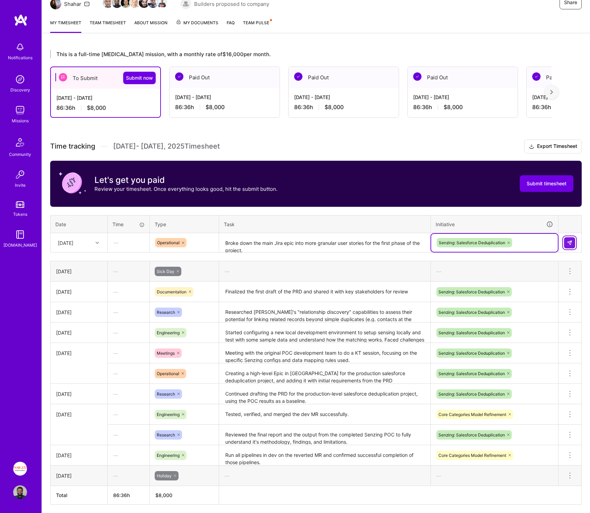
click at [317, 241] on td at bounding box center [570, 242] width 23 height 19
click at [317, 241] on img at bounding box center [570, 243] width 6 height 6
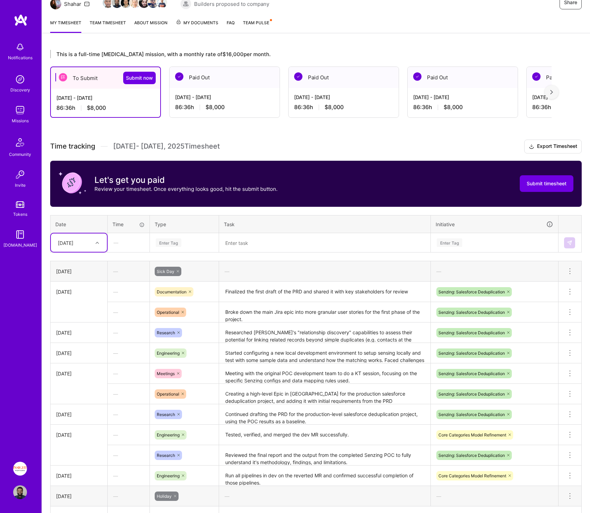
click at [72, 239] on div "[DATE]" at bounding box center [73, 242] width 38 height 11
click at [72, 259] on div "[DATE]" at bounding box center [79, 312] width 56 height 13
click at [245, 255] on div "Time tracking [DATE] - [DATE] Timesheet Export Timesheet Let's get you paid Rev…" at bounding box center [316, 331] width 532 height 385
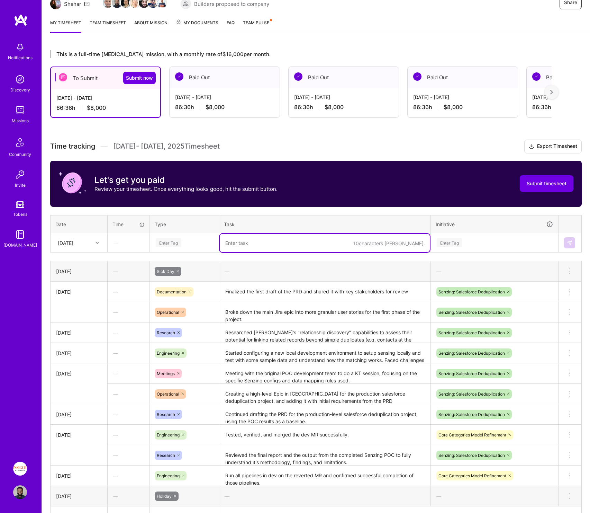
click at [237, 241] on textarea at bounding box center [325, 243] width 210 height 18
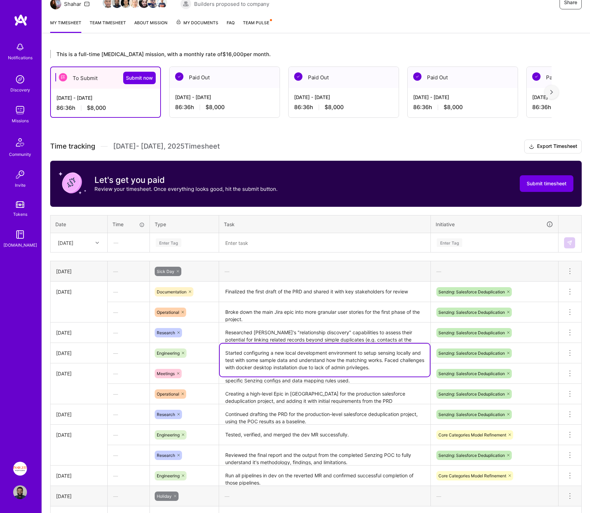
click at [289, 259] on textarea "Started configuring a new local development environment to setup sensing locall…" at bounding box center [325, 359] width 210 height 33
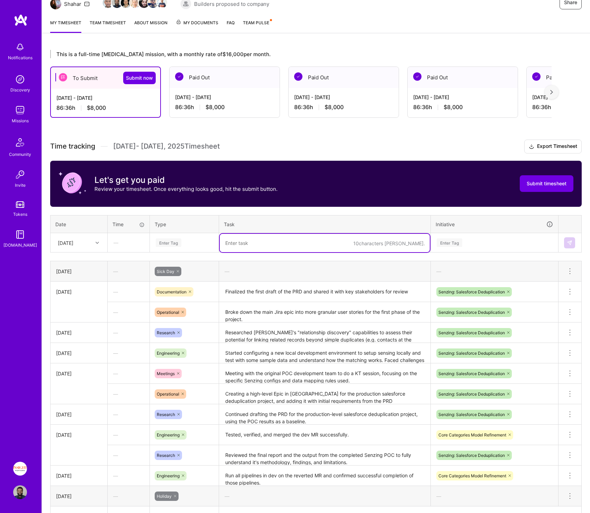
click at [250, 237] on textarea at bounding box center [325, 243] width 210 height 18
type textarea "Continued setting up the local Senzing setup, trying out other options like lin…"
click at [173, 238] on div "Enter Tag" at bounding box center [169, 242] width 26 height 11
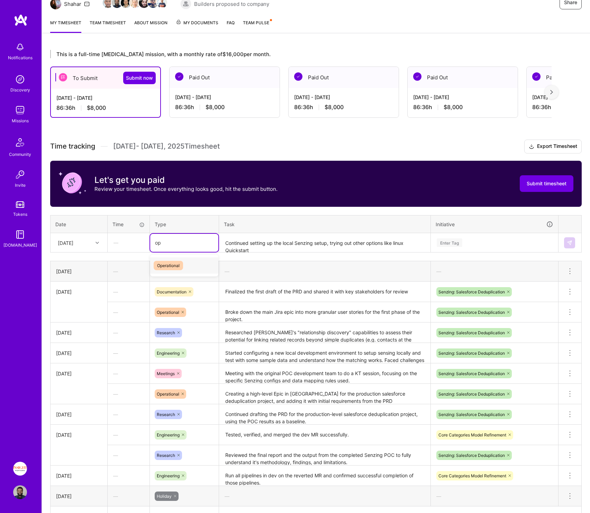
type input "o"
type input "en"
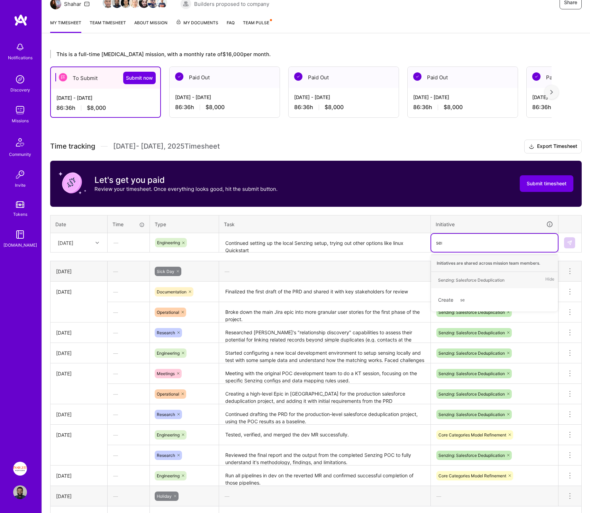
type input "senz"
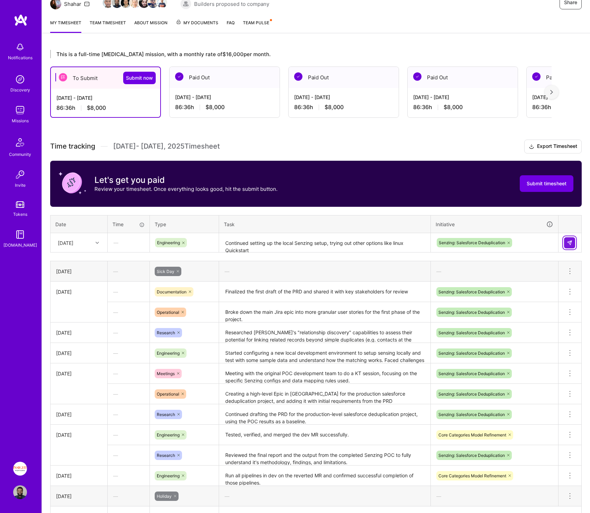
click at [317, 246] on button at bounding box center [569, 242] width 11 height 11
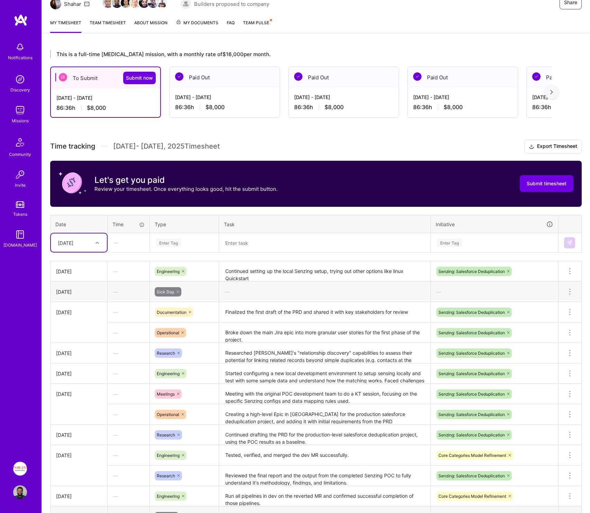
scroll to position [144, 0]
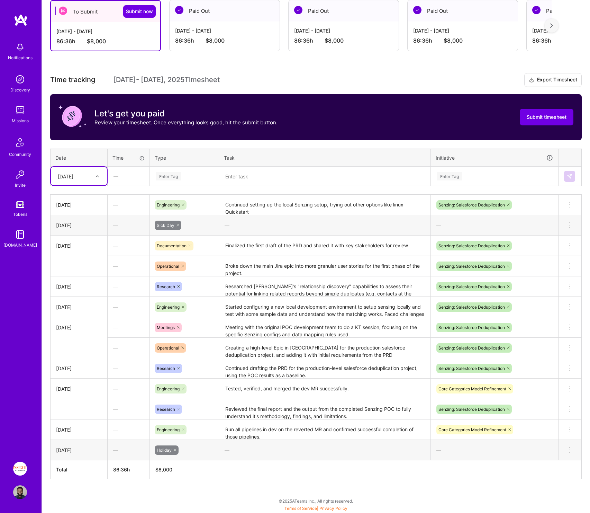
click at [62, 176] on div "[DATE]" at bounding box center [66, 175] width 16 height 7
click at [74, 259] on div "[DATE]" at bounding box center [79, 284] width 56 height 13
click at [201, 182] on div "Enter Tag" at bounding box center [184, 176] width 68 height 18
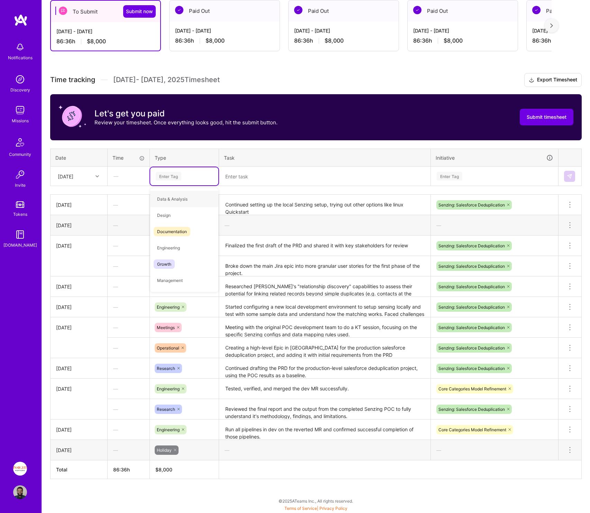
type input "o"
click at [183, 235] on div "Strategy" at bounding box center [184, 236] width 68 height 16
click at [257, 178] on textarea at bounding box center [325, 176] width 210 height 18
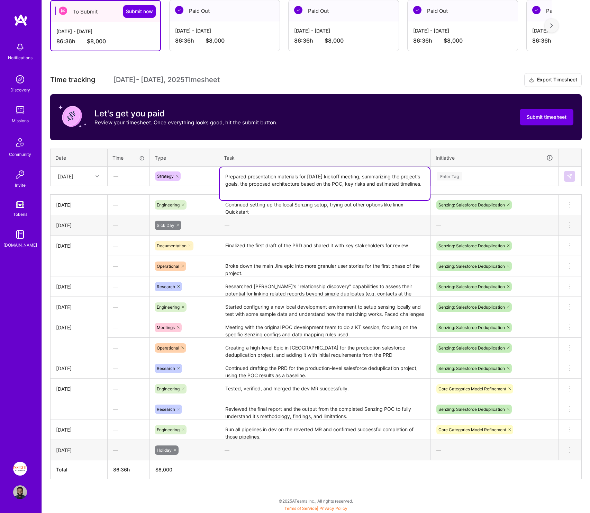
click at [296, 184] on textarea "Prepared presentation materials for [DATE] kickoff meeting, summarizing the pro…" at bounding box center [325, 183] width 210 height 33
click at [301, 184] on textarea "Prepared presentation materials for [DATE] kickoff meeting, summarizing the pro…" at bounding box center [325, 183] width 210 height 33
drag, startPoint x: 301, startPoint y: 184, endPoint x: 378, endPoint y: 182, distance: 76.9
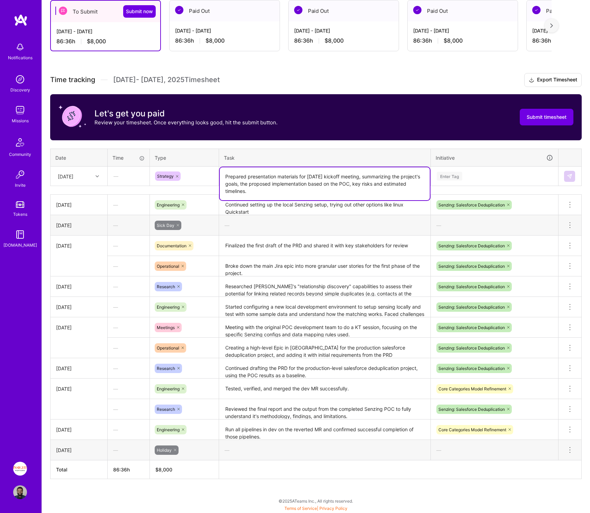
click at [317, 182] on textarea "Prepared presentation materials for [DATE] kickoff meeting, summarizing the pro…" at bounding box center [325, 183] width 210 height 33
click at [317, 185] on textarea "Prepared presentation materials for [DATE] kickoff meeting, summarizing the pro…" at bounding box center [325, 183] width 210 height 33
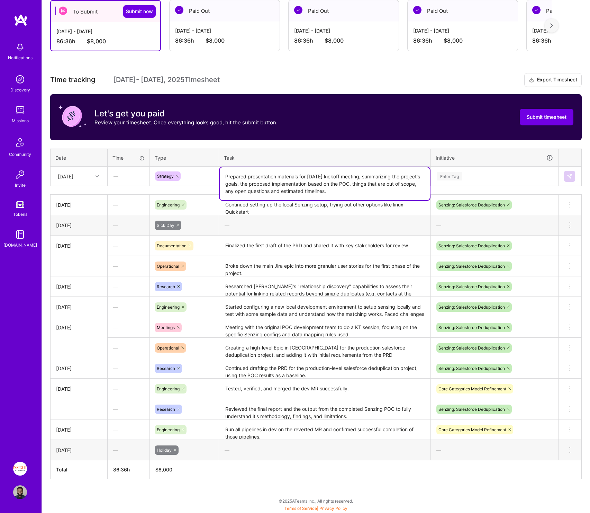
type textarea "Prepared presentation materials for [DATE] kickoff meeting, summarizing the pro…"
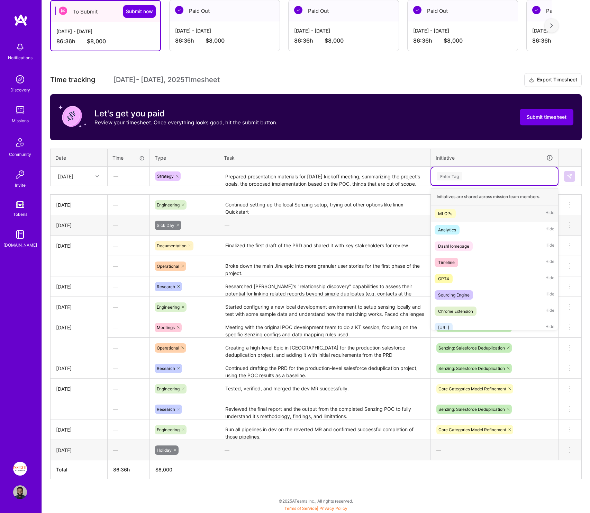
click at [317, 172] on div "Enter Tag" at bounding box center [450, 176] width 26 height 11
type input "sen"
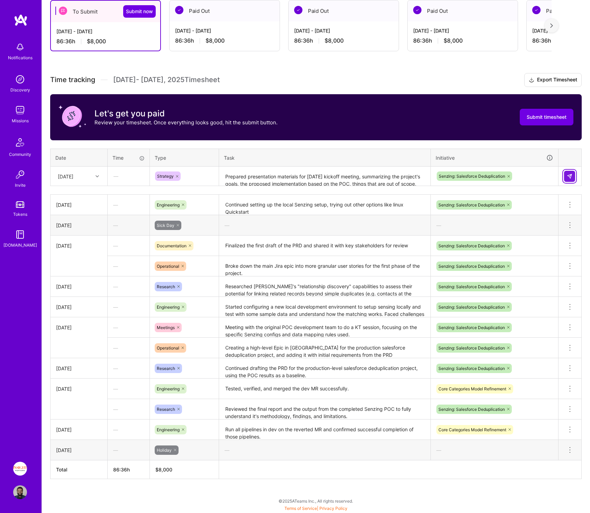
click at [317, 176] on button at bounding box center [569, 176] width 11 height 11
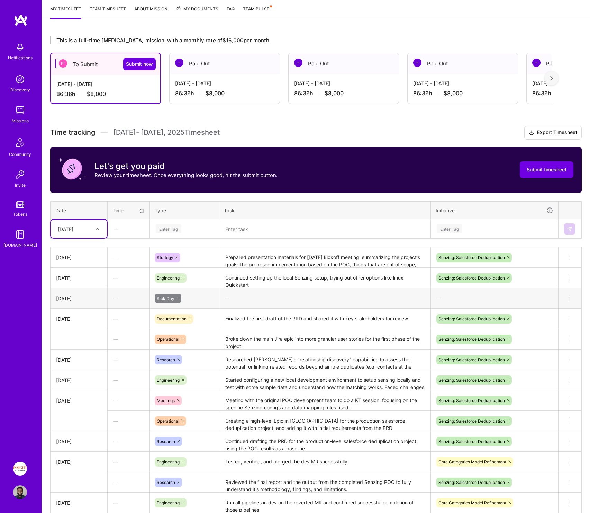
scroll to position [164, 0]
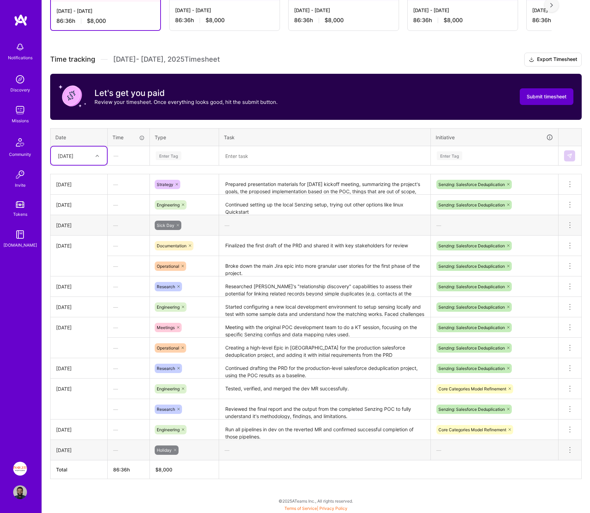
click at [317, 100] on span "Submit timesheet" at bounding box center [547, 96] width 40 height 7
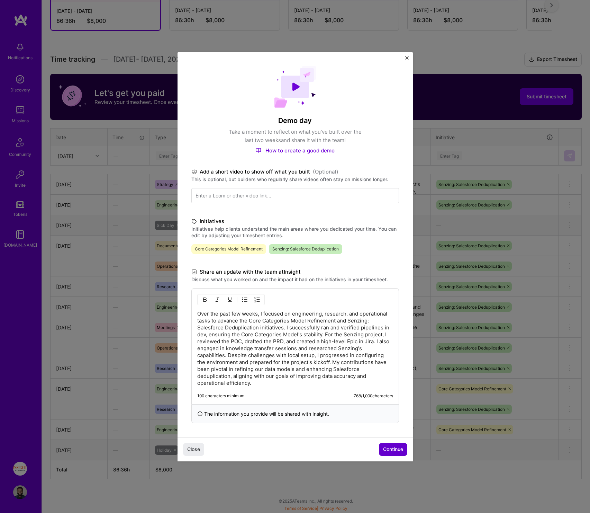
click at [317, 259] on button "Continue" at bounding box center [393, 449] width 28 height 12
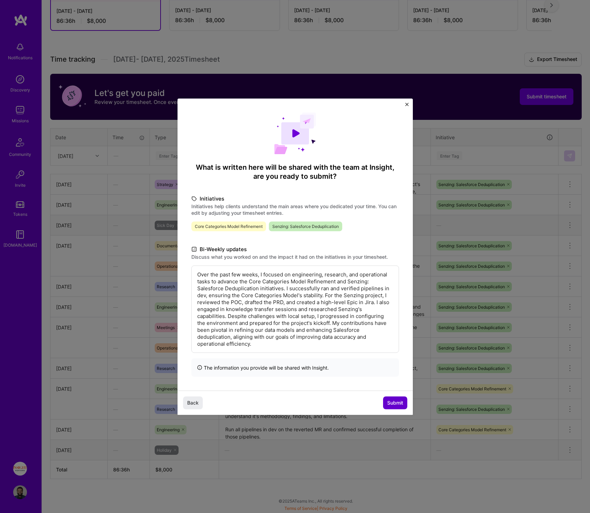
click at [317, 259] on button "Submit" at bounding box center [395, 402] width 24 height 12
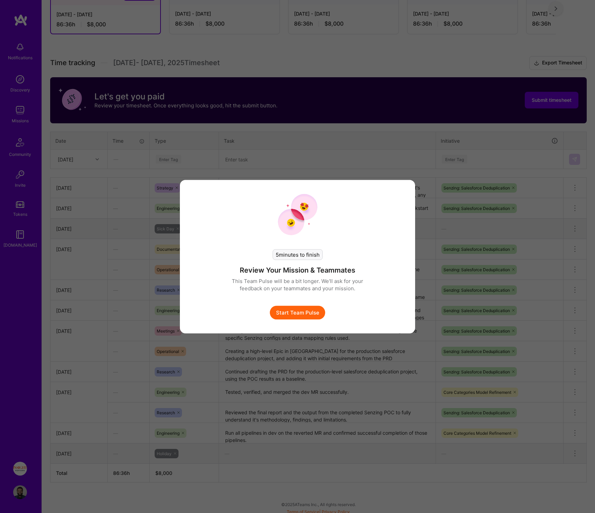
click at [301, 259] on button "Start Team Pulse" at bounding box center [297, 312] width 55 height 14
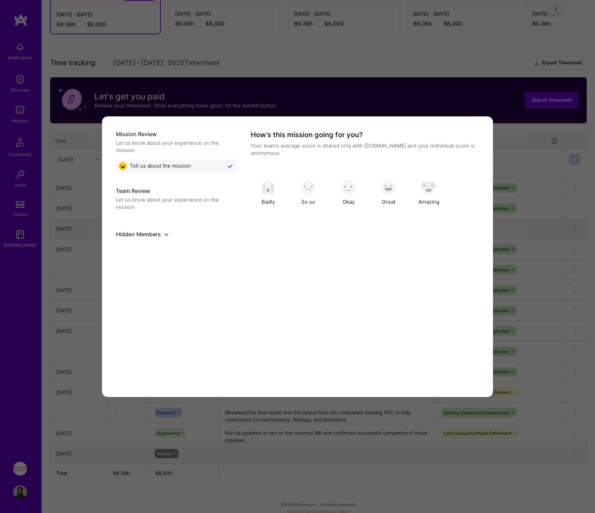
click at [147, 232] on h5 "Hidden Members" at bounding box center [176, 234] width 121 height 8
click at [165, 235] on icon "show or hide hidden members" at bounding box center [166, 234] width 4 height 4
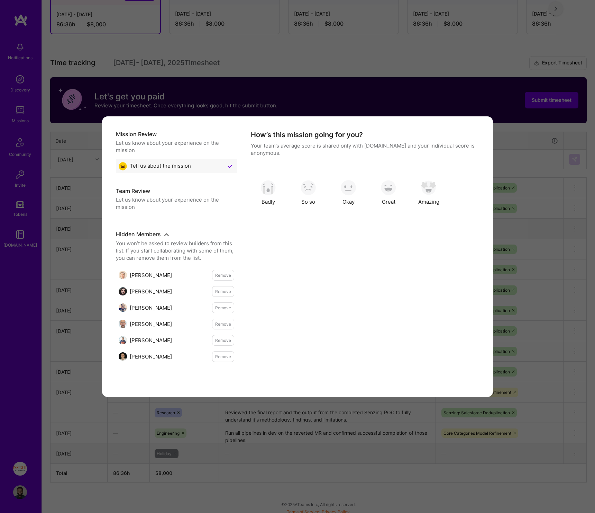
click at [166, 234] on icon "show or hide hidden members" at bounding box center [166, 234] width 4 height 4
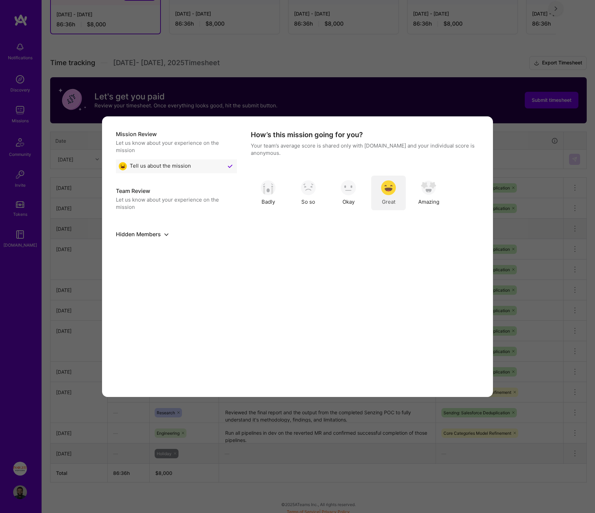
click at [317, 190] on img "modal" at bounding box center [388, 187] width 15 height 15
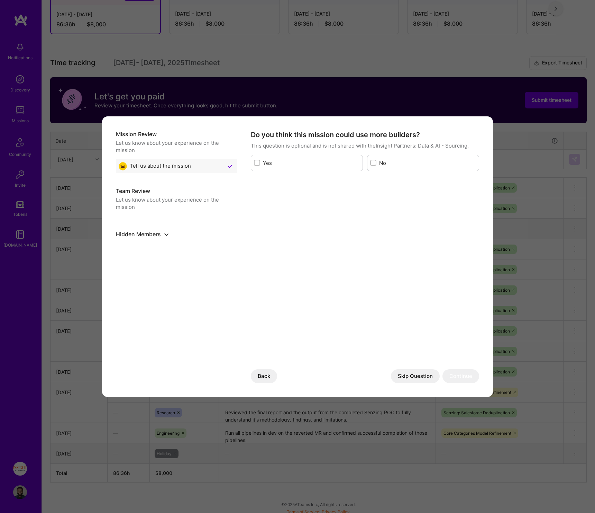
click at [317, 259] on button "Skip Question" at bounding box center [415, 376] width 49 height 14
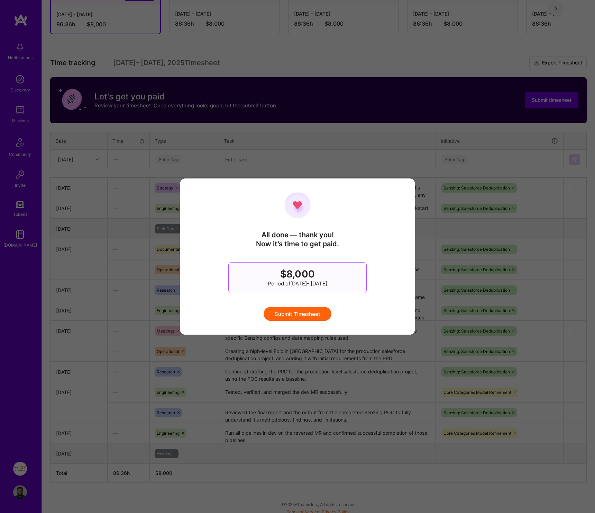
click at [297, 259] on button "Submit Timesheet" at bounding box center [298, 314] width 68 height 14
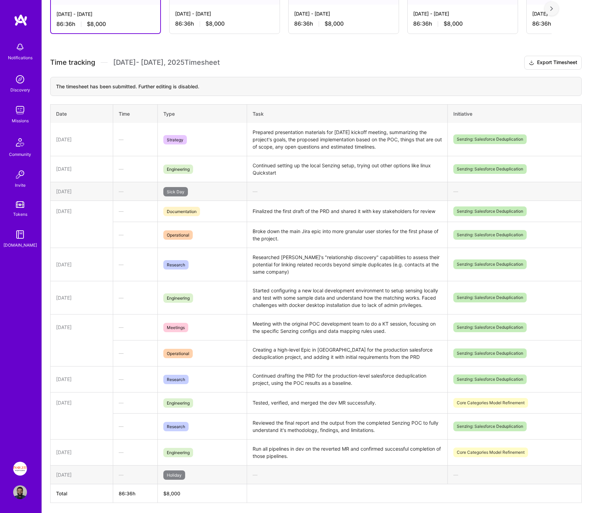
scroll to position [0, 0]
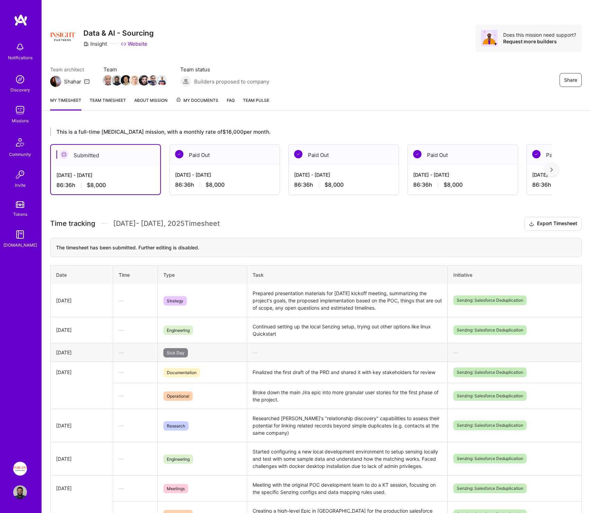
click at [248, 100] on span "Team Pulse" at bounding box center [256, 100] width 26 height 5
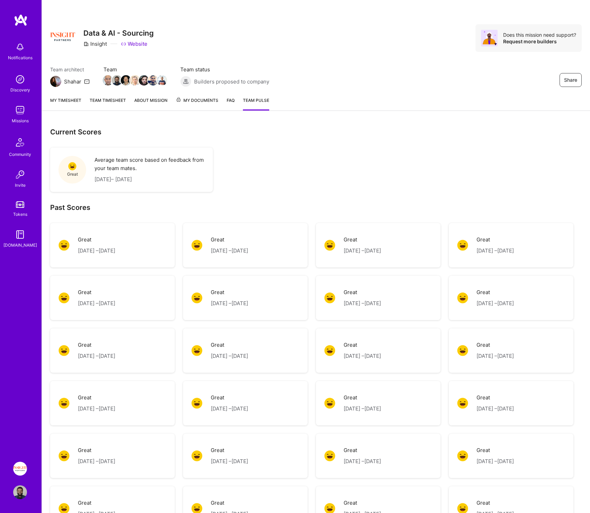
click at [149, 173] on div "Average team score based on feedback from your team mates. [DATE] – [DATE]" at bounding box center [149, 170] width 110 height 28
click at [76, 103] on link "My timesheet" at bounding box center [65, 104] width 31 height 14
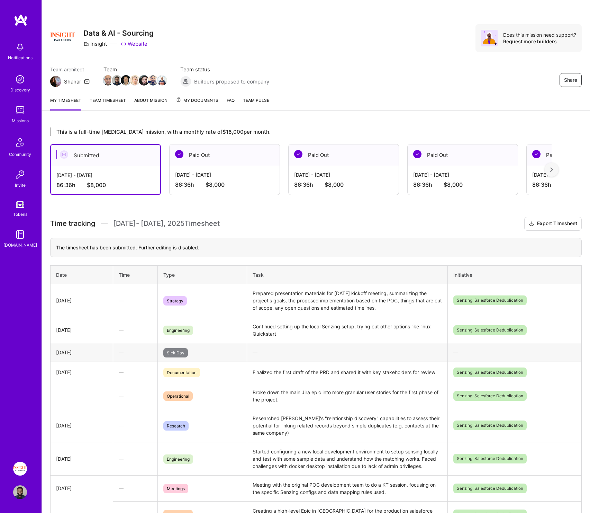
click at [210, 184] on span "$8,000" at bounding box center [215, 184] width 19 height 7
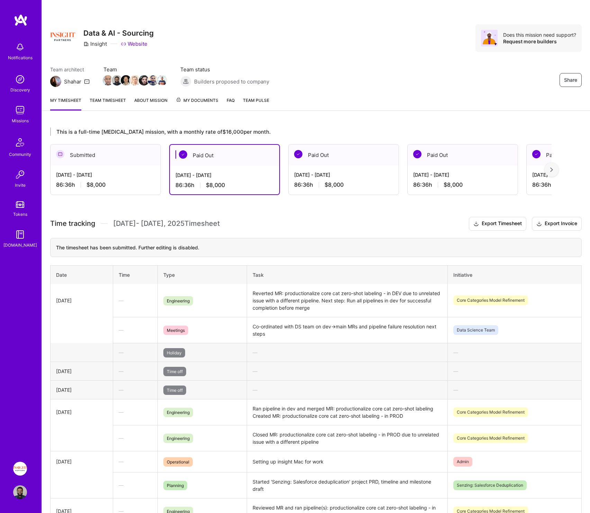
click at [121, 175] on div "[DATE] - [DATE]" at bounding box center [105, 174] width 99 height 7
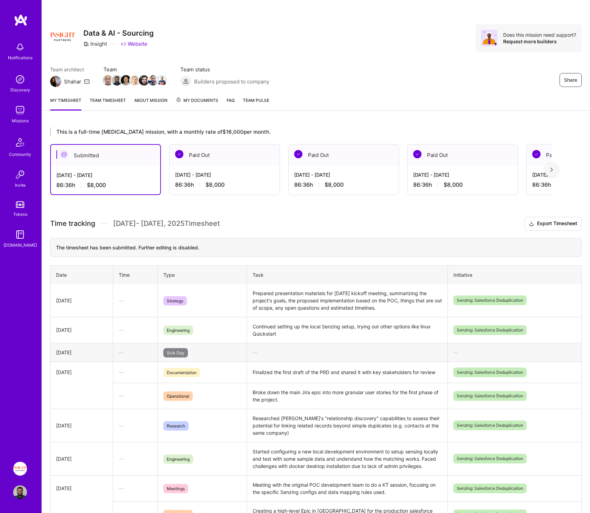
click at [195, 176] on div "[DATE] - [DATE]" at bounding box center [224, 174] width 99 height 7
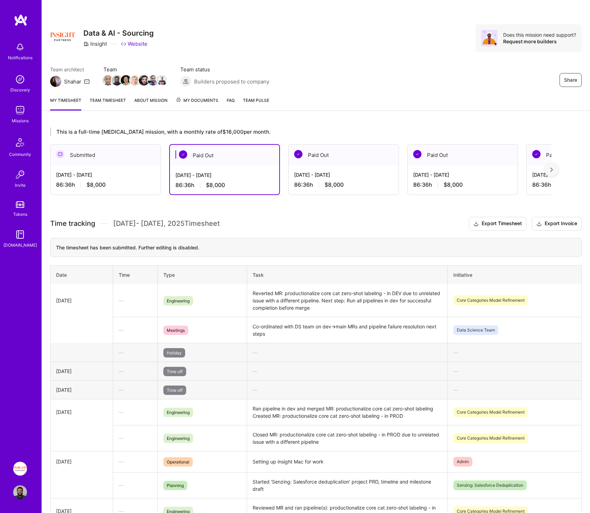
click at [87, 175] on div "[DATE] - [DATE]" at bounding box center [105, 174] width 99 height 7
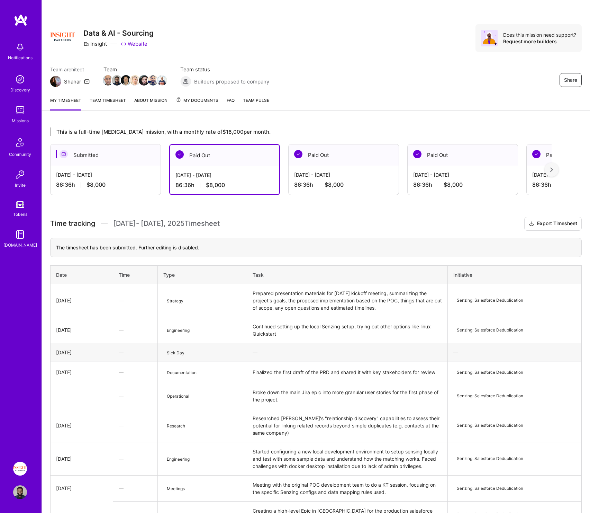
scroll to position [168, 0]
